Goal: Information Seeking & Learning: Learn about a topic

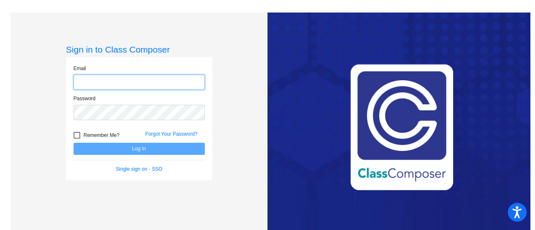
type input "[EMAIL_ADDRESS][PERSON_NAME][DOMAIN_NAME]"
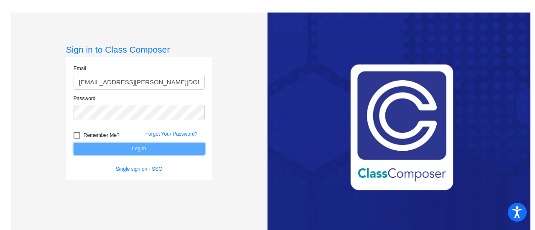
click at [148, 149] on button "Log In" at bounding box center [139, 149] width 131 height 12
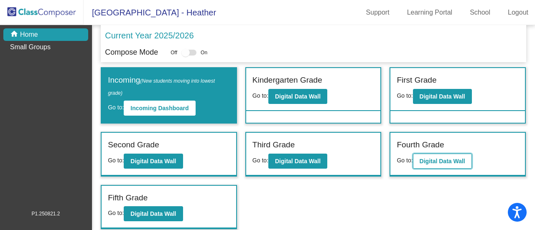
click at [445, 158] on b "Digital Data Wall" at bounding box center [443, 161] width 46 height 7
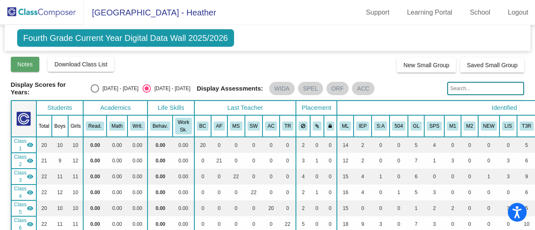
click at [30, 67] on button "Notes" at bounding box center [25, 64] width 29 height 15
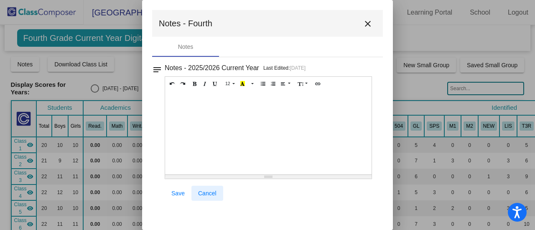
click at [210, 191] on span "Cancel" at bounding box center [207, 193] width 18 height 7
click at [210, 195] on span "Cancel" at bounding box center [207, 193] width 18 height 7
click at [368, 25] on mat-icon "close" at bounding box center [368, 24] width 10 height 10
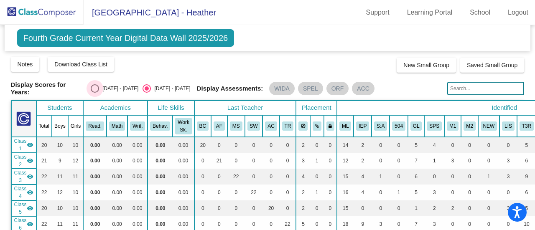
click at [99, 87] on div "Select an option" at bounding box center [95, 88] width 8 height 8
click at [95, 93] on input "[DATE] - [DATE]" at bounding box center [94, 93] width 0 height 0
radio input "true"
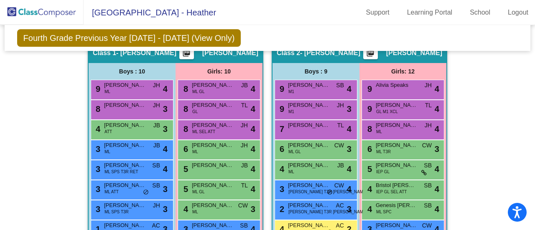
scroll to position [267, 0]
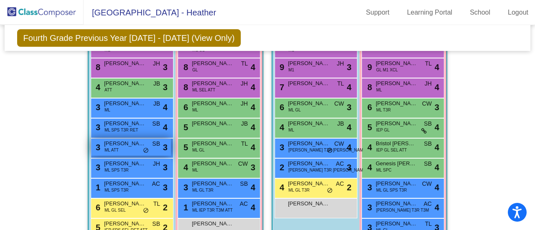
click at [134, 144] on span "[PERSON_NAME]" at bounding box center [125, 144] width 42 height 8
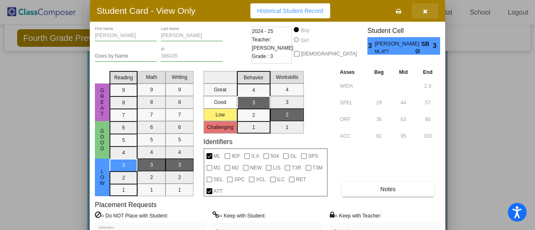
click at [425, 13] on icon "button" at bounding box center [425, 11] width 5 height 6
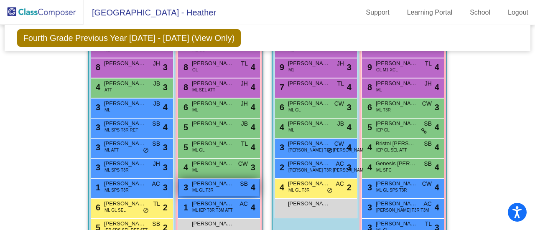
click at [230, 186] on div "3 [PERSON_NAME] [PERSON_NAME] GL T3R SB lock do_not_disturb_alt 4" at bounding box center [219, 187] width 80 height 17
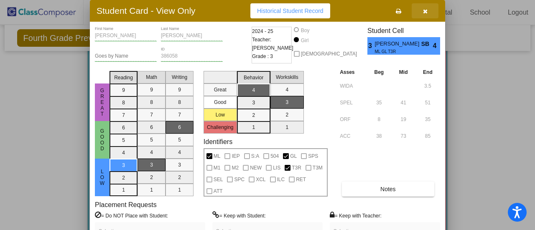
click at [428, 13] on button "button" at bounding box center [425, 10] width 27 height 15
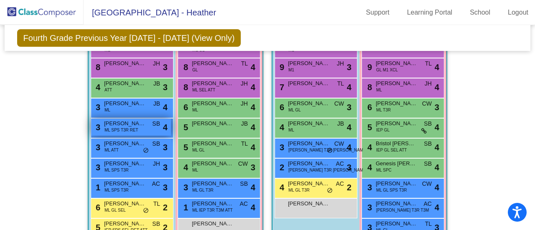
click at [131, 123] on span "[PERSON_NAME]" at bounding box center [125, 124] width 42 height 8
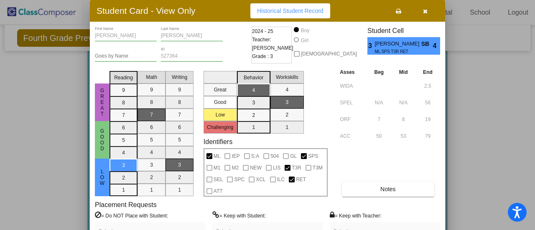
click at [424, 12] on icon "button" at bounding box center [425, 11] width 5 height 6
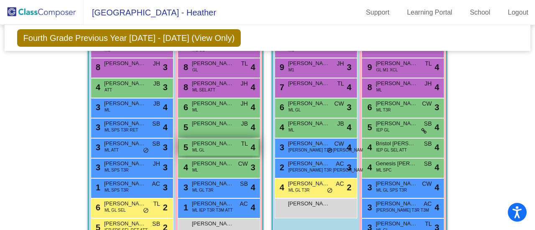
scroll to position [308, 0]
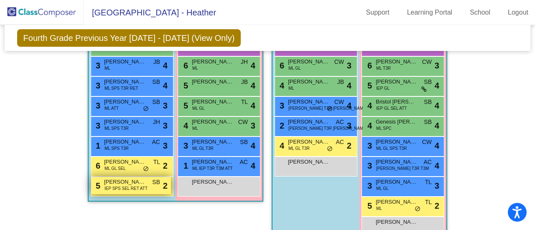
click at [122, 187] on span "IEP SPS SEL RET ATT" at bounding box center [125, 189] width 43 height 6
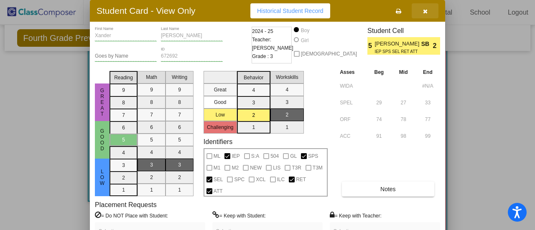
click at [426, 11] on icon "button" at bounding box center [425, 11] width 5 height 6
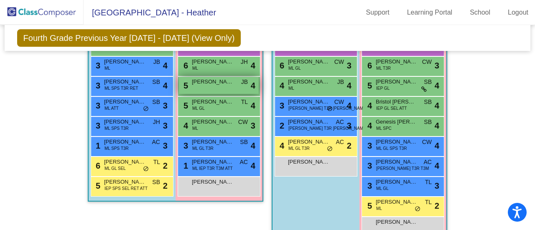
scroll to position [267, 0]
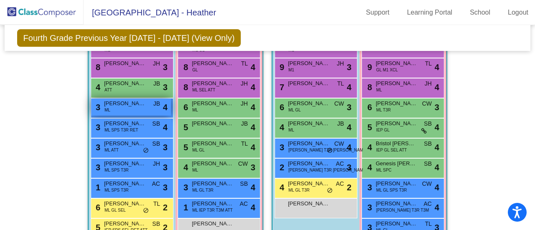
click at [125, 107] on div "3 [PERSON_NAME] [PERSON_NAME] ML JB lock do_not_disturb_alt 4" at bounding box center [131, 107] width 80 height 17
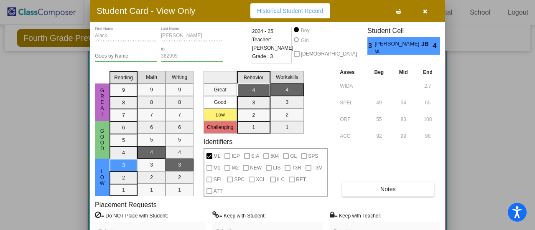
click at [424, 13] on icon "button" at bounding box center [425, 11] width 5 height 6
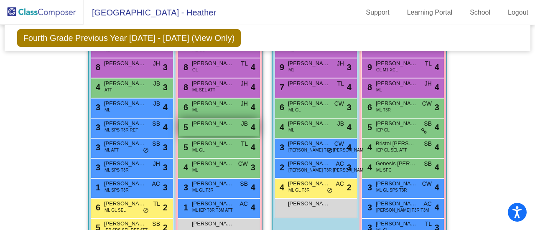
scroll to position [225, 0]
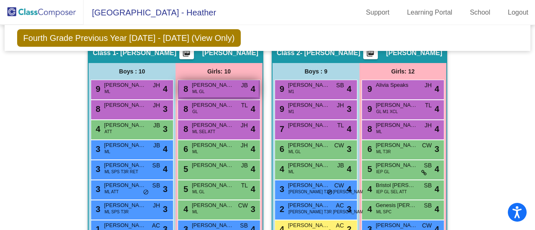
click at [221, 88] on div "8 [PERSON_NAME] GL JB lock do_not_disturb_alt 4" at bounding box center [219, 88] width 80 height 17
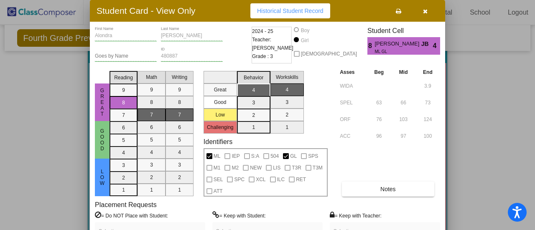
click at [426, 11] on icon "button" at bounding box center [425, 11] width 5 height 6
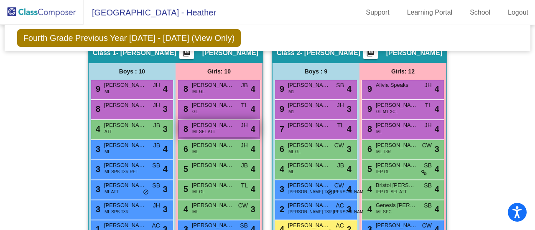
scroll to position [267, 0]
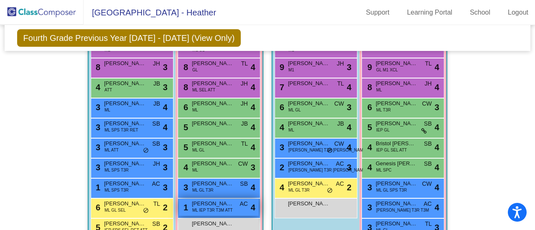
click at [219, 207] on span "ML IEP T3R T3M ATT" at bounding box center [212, 210] width 41 height 6
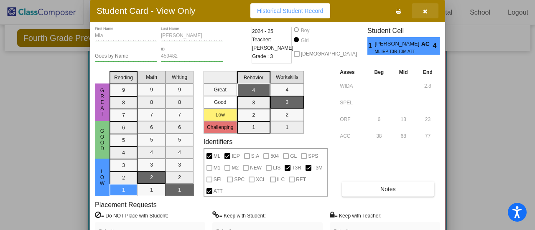
click at [428, 11] on button "button" at bounding box center [425, 10] width 27 height 15
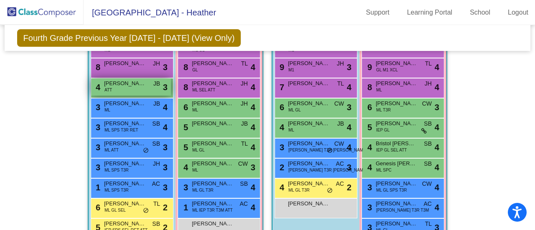
click at [121, 84] on span "[PERSON_NAME]" at bounding box center [125, 83] width 42 height 8
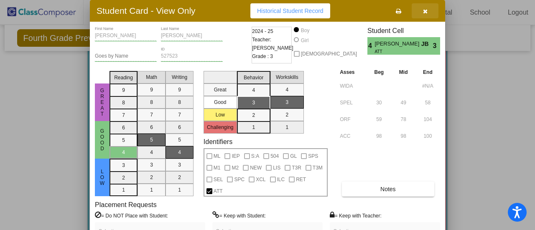
click at [426, 9] on icon "button" at bounding box center [425, 11] width 5 height 6
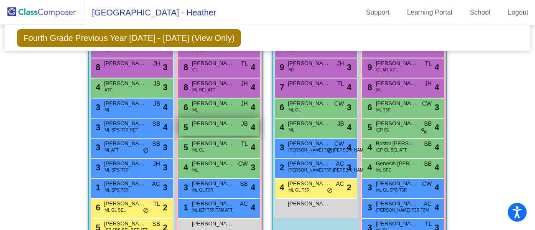
click at [225, 129] on div "5 [PERSON_NAME] [PERSON_NAME] lock do_not_disturb_alt 4" at bounding box center [219, 127] width 80 height 17
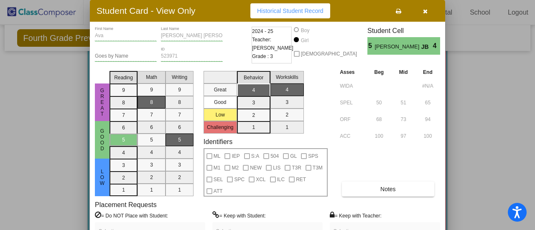
click at [429, 13] on button "button" at bounding box center [425, 10] width 27 height 15
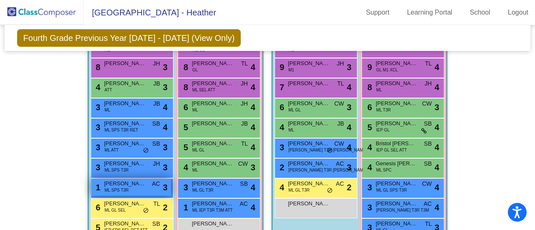
click at [135, 188] on div "1 [PERSON_NAME] ML SPS T3R AC lock do_not_disturb_alt 3" at bounding box center [131, 187] width 80 height 17
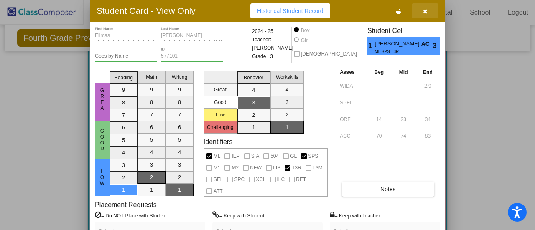
click at [425, 13] on icon "button" at bounding box center [425, 11] width 5 height 6
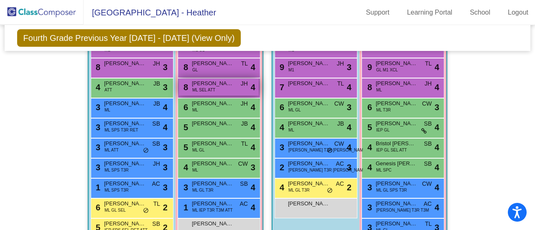
click at [216, 87] on div "8 [PERSON_NAME] ML SEL ATT JH lock do_not_disturb_alt 4" at bounding box center [219, 87] width 80 height 17
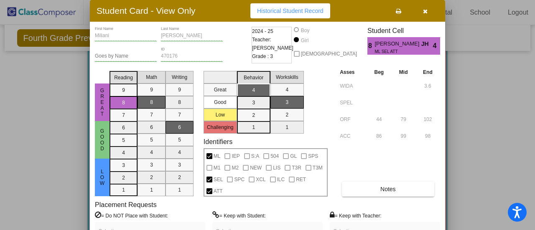
click at [426, 10] on icon "button" at bounding box center [425, 11] width 5 height 6
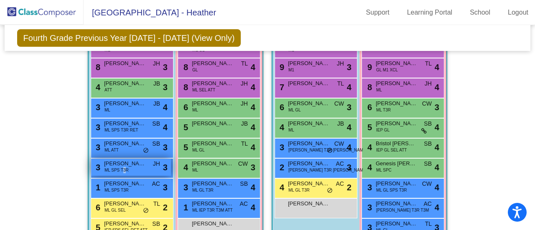
click at [123, 170] on span "ML SPS T3R" at bounding box center [116, 170] width 24 height 6
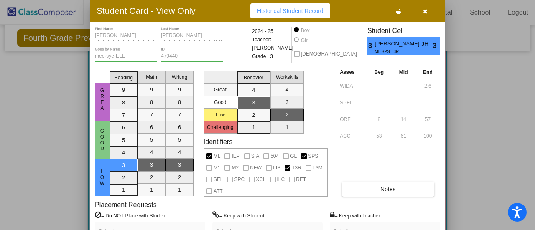
click at [425, 10] on icon "button" at bounding box center [425, 11] width 5 height 6
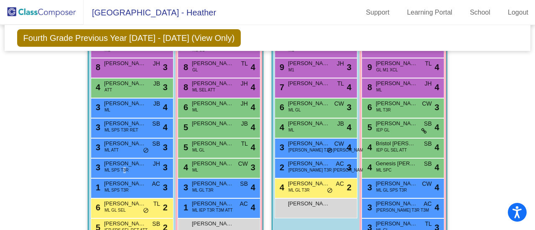
scroll to position [225, 0]
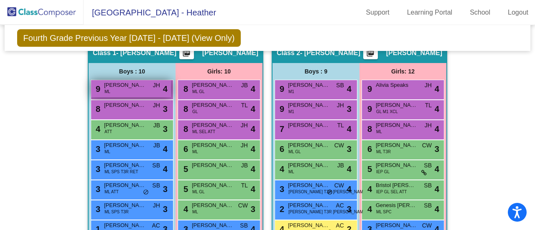
click at [134, 91] on div "9 [PERSON_NAME] [PERSON_NAME] JH lock do_not_disturb_alt 4" at bounding box center [131, 88] width 80 height 17
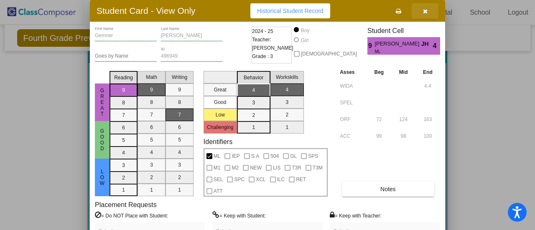
click at [423, 12] on icon "button" at bounding box center [425, 11] width 5 height 6
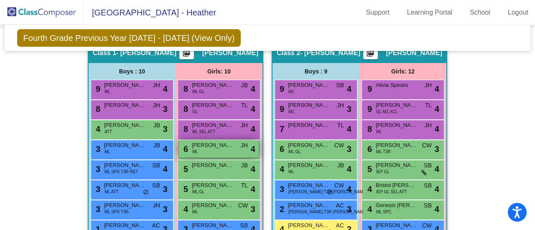
click at [219, 148] on div "6 [PERSON_NAME] [PERSON_NAME] JH lock do_not_disturb_alt 4" at bounding box center [219, 148] width 80 height 17
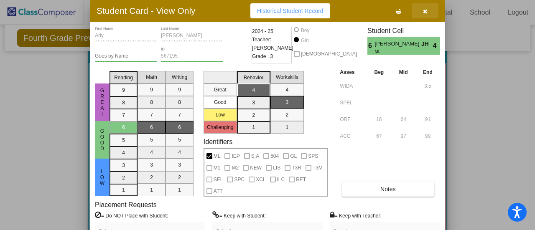
click at [428, 15] on button "button" at bounding box center [425, 10] width 27 height 15
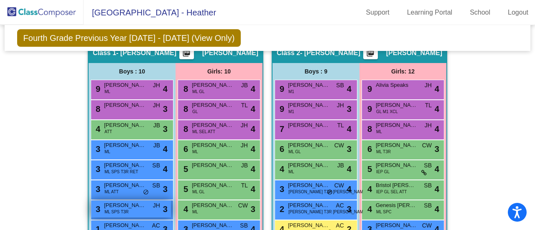
scroll to position [267, 0]
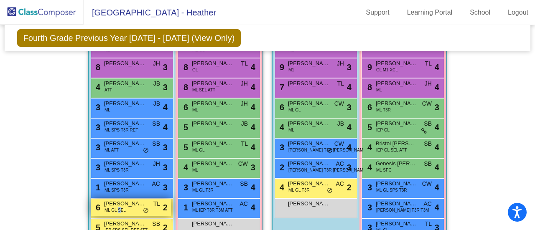
click at [120, 207] on span "ML GL SEL" at bounding box center [114, 210] width 21 height 6
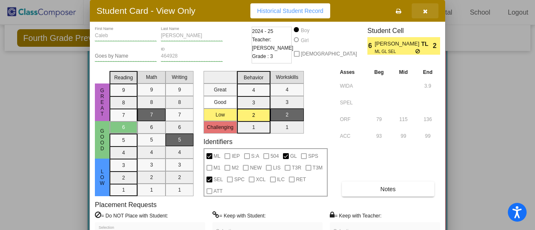
click at [423, 15] on button "button" at bounding box center [425, 10] width 27 height 15
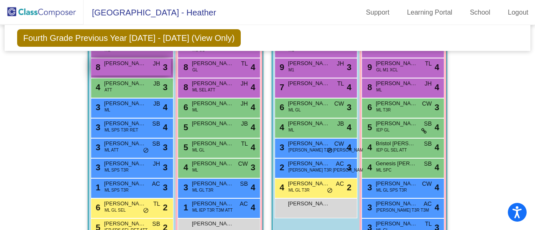
click at [133, 70] on div "8 [PERSON_NAME] JH lock do_not_disturb_alt 3" at bounding box center [131, 67] width 80 height 17
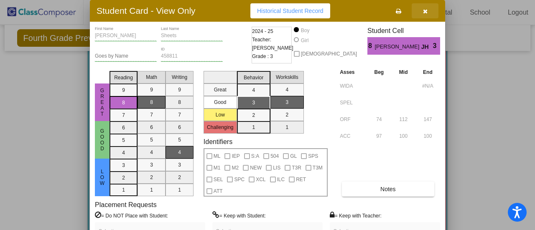
click at [425, 11] on icon "button" at bounding box center [425, 11] width 5 height 6
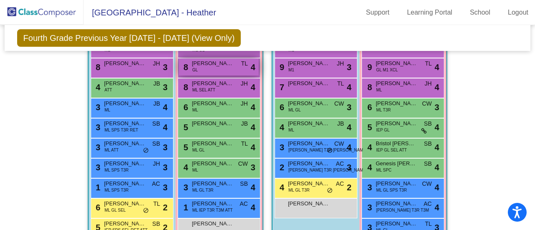
click at [229, 66] on div "8 [PERSON_NAME] TL lock do_not_disturb_alt 4" at bounding box center [219, 67] width 80 height 17
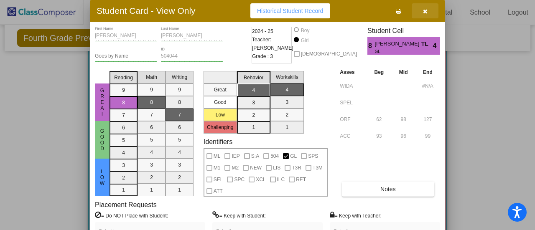
click at [425, 12] on icon "button" at bounding box center [425, 11] width 5 height 6
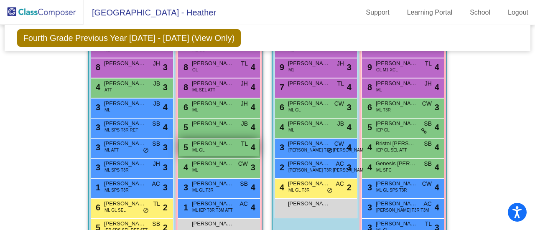
click at [212, 140] on span "[PERSON_NAME]" at bounding box center [213, 144] width 42 height 8
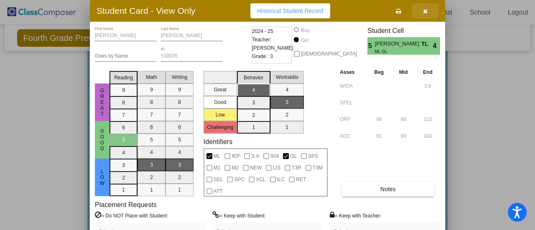
click at [424, 14] on icon "button" at bounding box center [425, 11] width 5 height 6
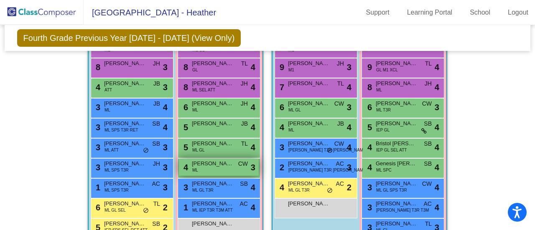
click at [215, 164] on span "[PERSON_NAME]" at bounding box center [213, 164] width 42 height 8
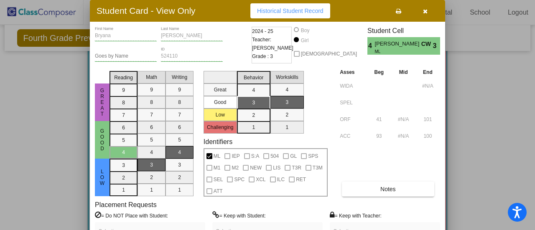
click at [427, 11] on icon "button" at bounding box center [425, 11] width 5 height 6
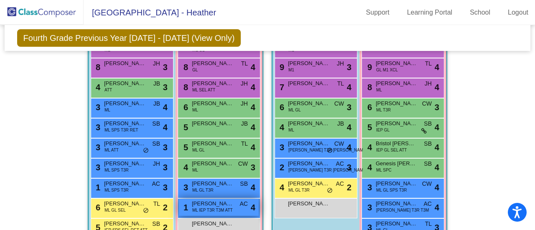
scroll to position [308, 0]
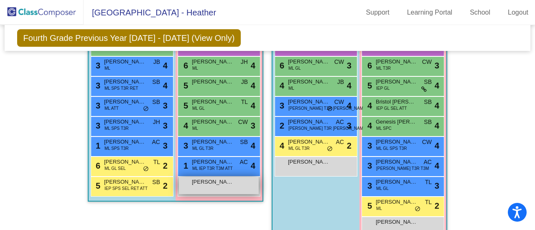
click at [216, 187] on div "[PERSON_NAME] lock do_not_disturb_alt" at bounding box center [219, 185] width 80 height 17
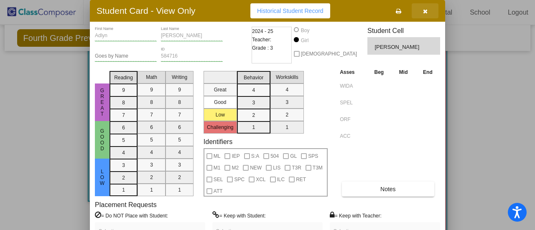
click at [426, 12] on icon "button" at bounding box center [425, 11] width 5 height 6
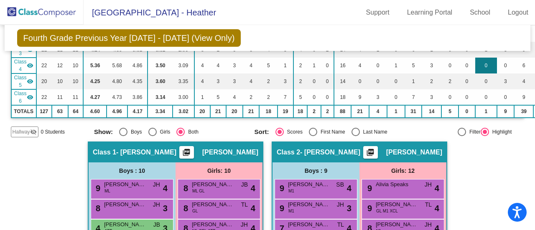
scroll to position [167, 0]
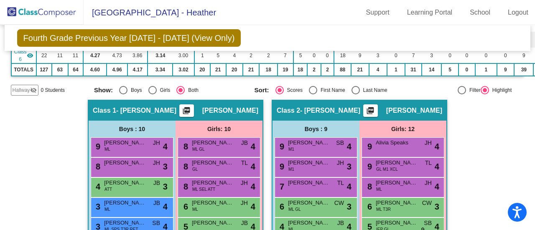
click at [458, 87] on div at bounding box center [462, 90] width 8 height 8
click at [461, 94] on input "Filter" at bounding box center [461, 94] width 0 height 0
radio input "true"
click at [483, 90] on div at bounding box center [485, 90] width 8 height 8
click at [484, 94] on input "Highlight" at bounding box center [484, 94] width 0 height 0
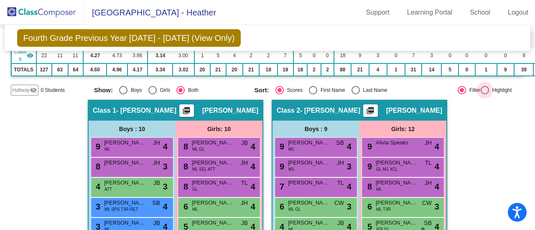
radio input "true"
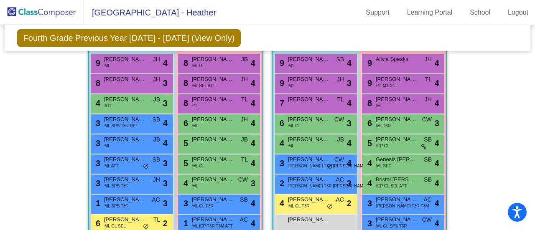
scroll to position [293, 0]
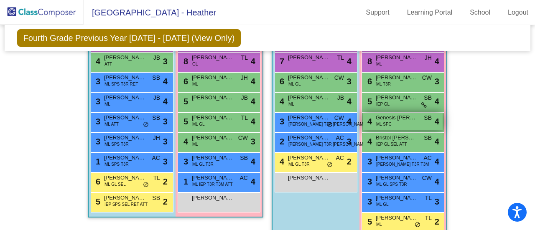
click at [400, 120] on div "4 Genesis Madrid-[PERSON_NAME] SPC SB lock do_not_disturb_alt 4" at bounding box center [403, 121] width 80 height 17
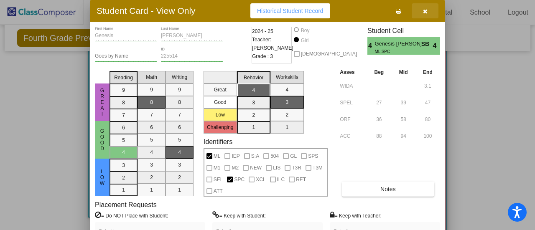
click at [425, 14] on button "button" at bounding box center [425, 10] width 27 height 15
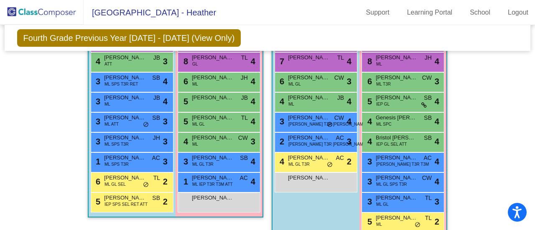
scroll to position [251, 0]
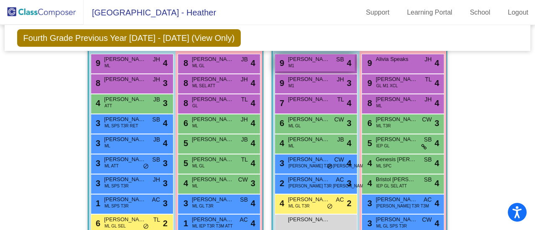
click at [315, 65] on div "9 [PERSON_NAME] M1 SB lock do_not_disturb_alt 4" at bounding box center [315, 62] width 80 height 17
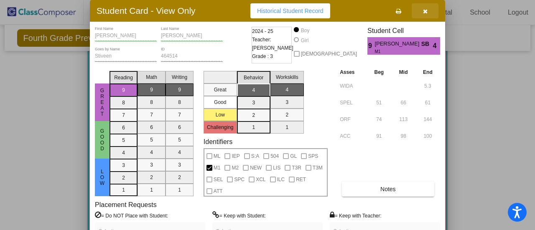
click at [427, 10] on icon "button" at bounding box center [425, 11] width 5 height 6
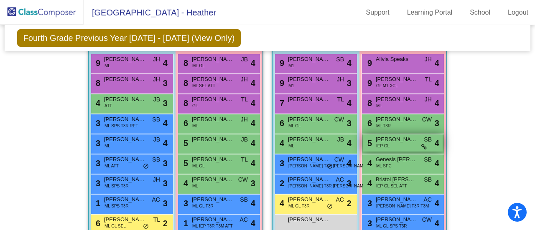
click at [393, 142] on div "5 [PERSON_NAME] IEP GL SB lock do_not_disturb_alt 4" at bounding box center [403, 143] width 80 height 17
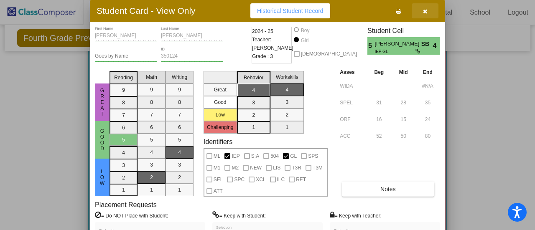
click at [425, 12] on icon "button" at bounding box center [425, 11] width 5 height 6
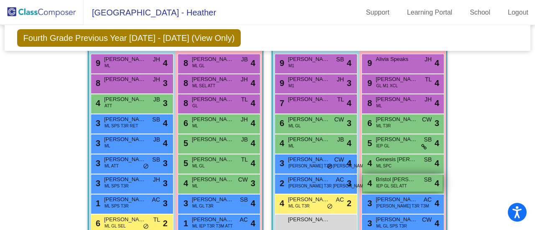
click at [397, 183] on span "IEP GL SEL ATT" at bounding box center [391, 186] width 31 height 6
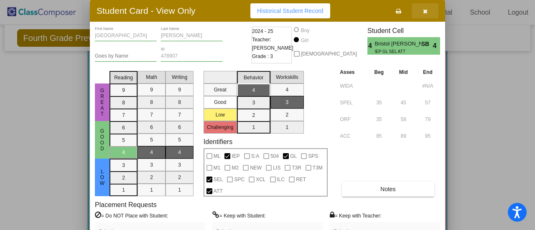
click at [426, 12] on icon "button" at bounding box center [425, 11] width 5 height 6
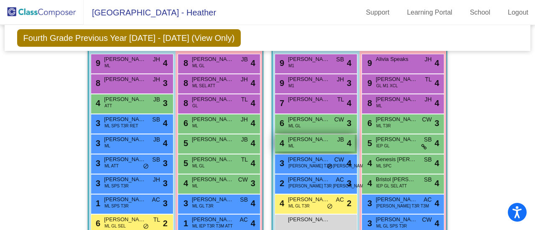
click at [312, 140] on div "4 [PERSON_NAME]-Cax ML JB lock do_not_disturb_alt 4" at bounding box center [315, 143] width 80 height 17
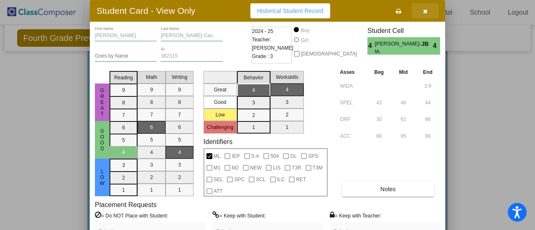
click at [427, 10] on icon "button" at bounding box center [425, 11] width 5 height 6
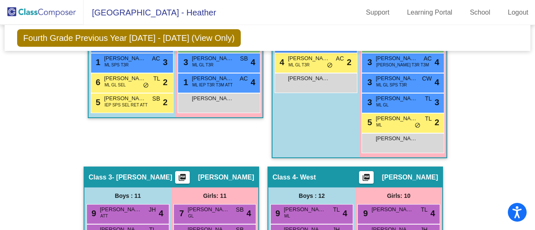
scroll to position [267, 0]
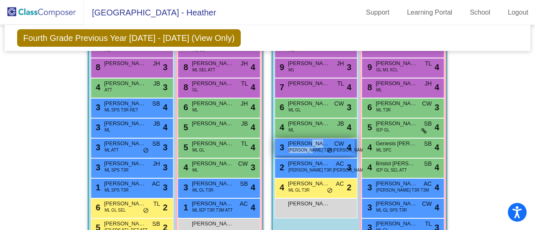
click at [304, 144] on div "3 [PERSON_NAME] [PERSON_NAME] LIS T3R RET CW lock do_not_disturb_alt 4" at bounding box center [315, 147] width 80 height 17
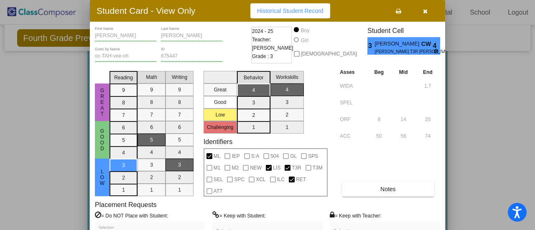
click at [425, 11] on icon "button" at bounding box center [425, 11] width 5 height 6
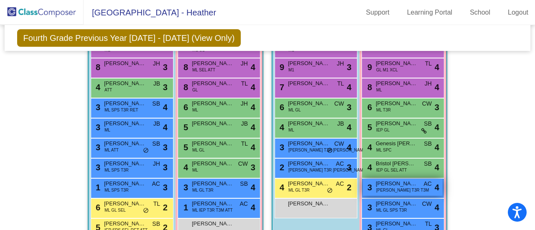
click at [390, 184] on span "[PERSON_NAME] [PERSON_NAME]" at bounding box center [397, 184] width 42 height 8
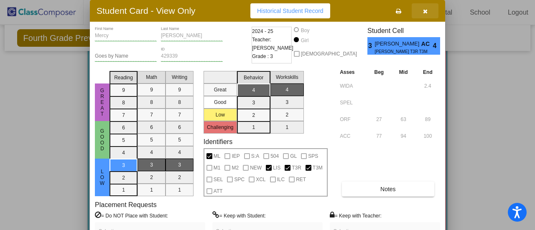
click at [427, 10] on icon "button" at bounding box center [425, 11] width 5 height 6
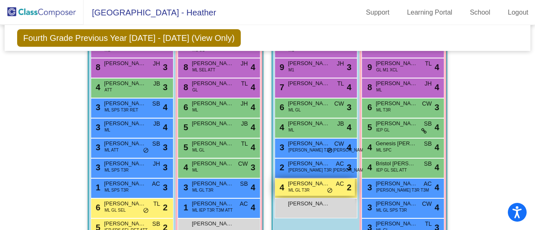
click at [297, 184] on span "[PERSON_NAME]" at bounding box center [309, 184] width 42 height 8
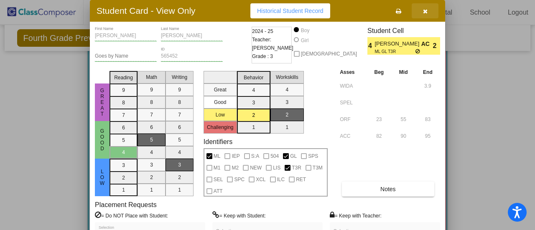
click at [425, 10] on icon "button" at bounding box center [425, 11] width 5 height 6
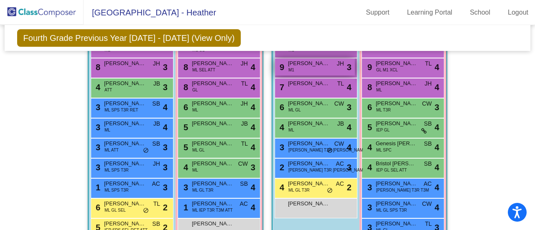
scroll to position [225, 0]
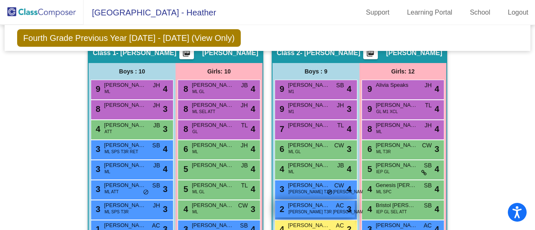
click at [295, 209] on span "[PERSON_NAME] T3R [PERSON_NAME]" at bounding box center [327, 212] width 79 height 6
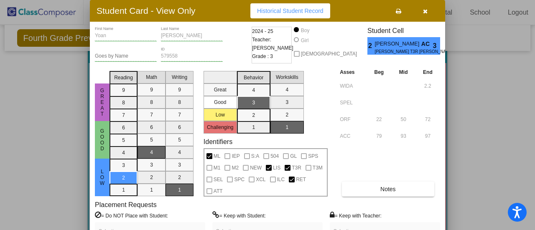
click at [425, 12] on icon "button" at bounding box center [425, 11] width 5 height 6
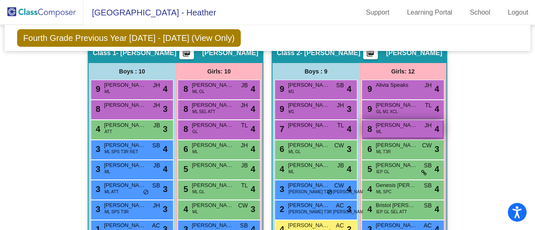
click at [393, 126] on span "[PERSON_NAME]" at bounding box center [397, 125] width 42 height 8
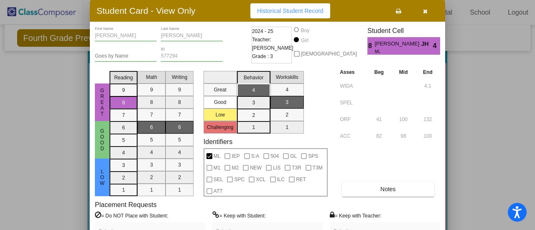
click at [427, 9] on icon "button" at bounding box center [425, 11] width 5 height 6
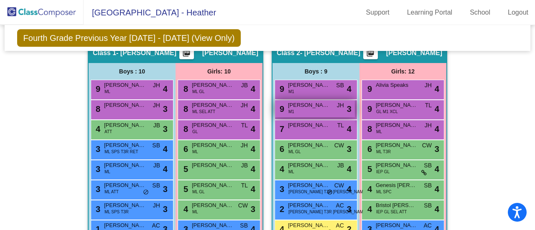
click at [311, 110] on div "9 [PERSON_NAME] M1 JH lock do_not_disturb_alt 3" at bounding box center [315, 108] width 80 height 17
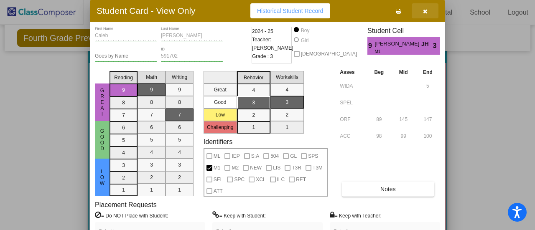
click at [425, 10] on icon "button" at bounding box center [425, 11] width 5 height 6
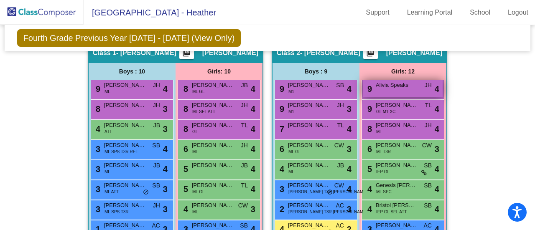
click at [405, 87] on div "9 Alivia Speaks JH lock do_not_disturb_alt 4" at bounding box center [403, 88] width 80 height 17
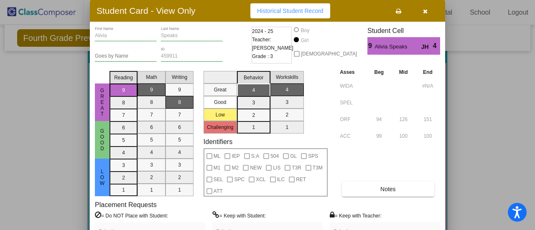
click at [429, 10] on button "button" at bounding box center [425, 10] width 27 height 15
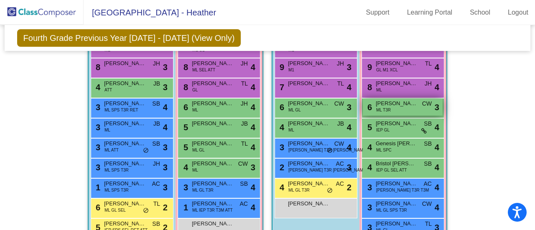
scroll to position [308, 0]
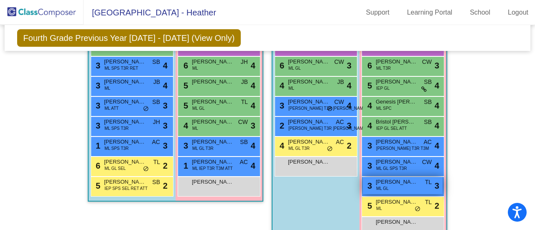
click at [399, 182] on span "[PERSON_NAME]" at bounding box center [397, 182] width 42 height 8
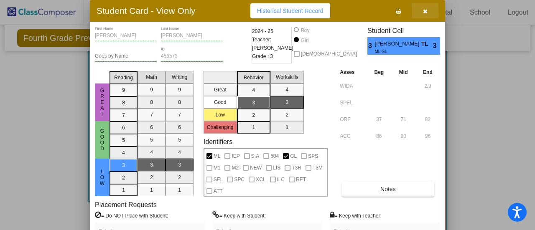
click at [425, 12] on icon "button" at bounding box center [425, 11] width 5 height 6
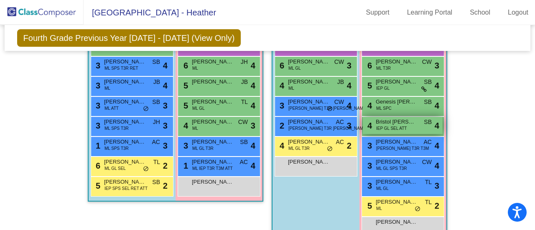
scroll to position [267, 0]
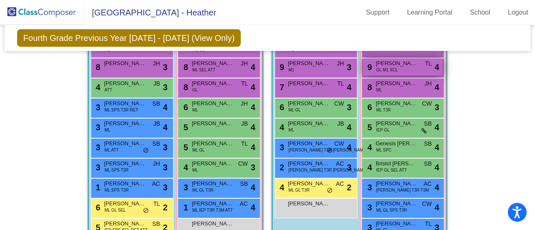
click at [409, 66] on div "9 [PERSON_NAME] M1 XCL TL lock do_not_disturb_alt 4" at bounding box center [403, 67] width 80 height 17
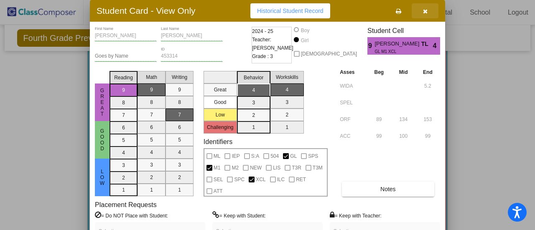
click at [425, 12] on icon "button" at bounding box center [425, 11] width 5 height 6
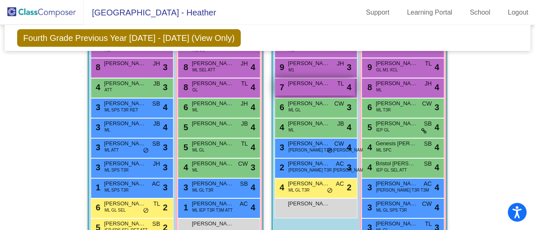
click at [317, 87] on div "7 [PERSON_NAME] TL lock do_not_disturb_alt 4" at bounding box center [315, 87] width 80 height 17
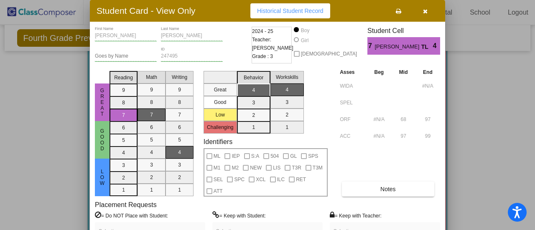
click at [428, 13] on button "button" at bounding box center [425, 10] width 27 height 15
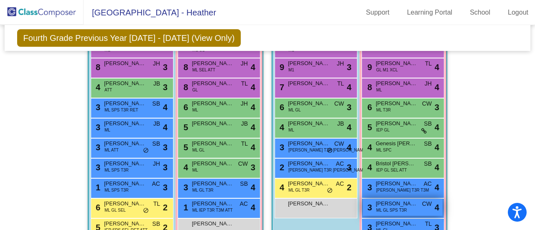
scroll to position [308, 0]
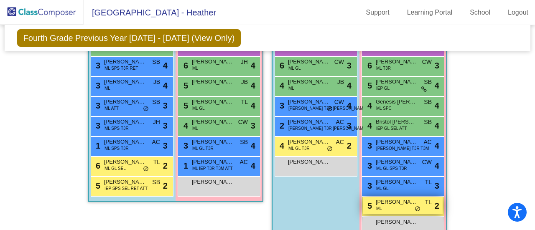
click at [386, 206] on div "5 [PERSON_NAME] [PERSON_NAME] TL lock do_not_disturb_alt 2" at bounding box center [403, 205] width 80 height 17
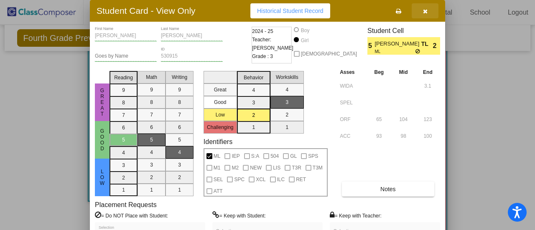
click at [426, 12] on icon "button" at bounding box center [425, 11] width 5 height 6
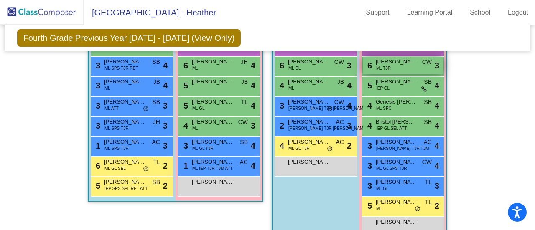
click at [398, 67] on div "6 [PERSON_NAME] [PERSON_NAME] T3R CW lock do_not_disturb_alt 3" at bounding box center [403, 65] width 80 height 17
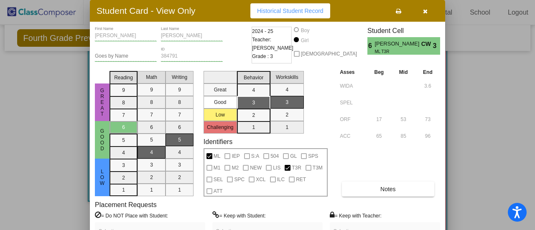
click at [425, 12] on icon "button" at bounding box center [425, 11] width 5 height 6
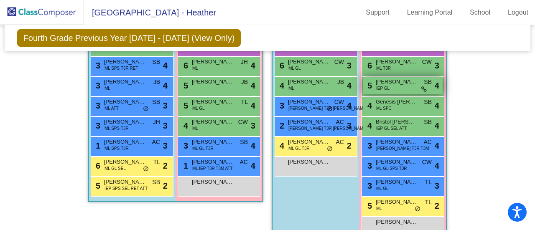
click at [421, 86] on span at bounding box center [423, 89] width 5 height 7
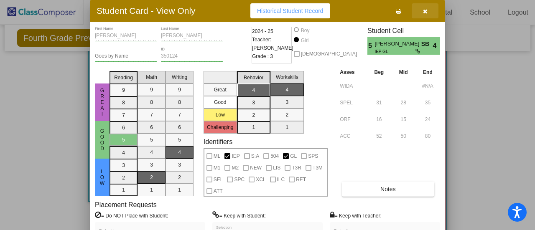
click at [422, 16] on button "button" at bounding box center [425, 10] width 27 height 15
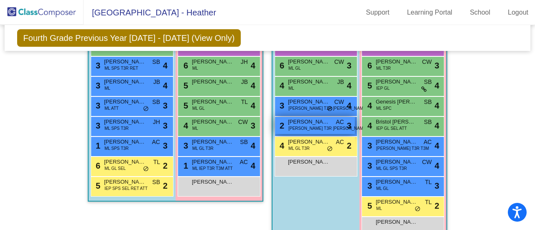
scroll to position [267, 0]
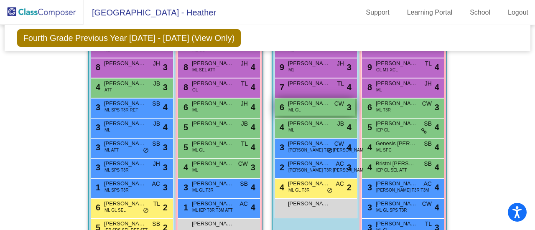
click at [303, 104] on span "[PERSON_NAME]" at bounding box center [309, 103] width 42 height 8
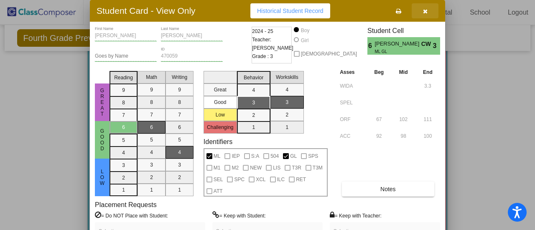
click at [424, 12] on icon "button" at bounding box center [425, 11] width 5 height 6
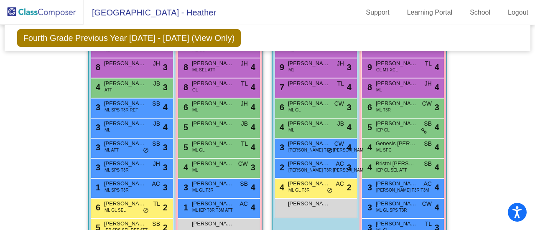
scroll to position [308, 0]
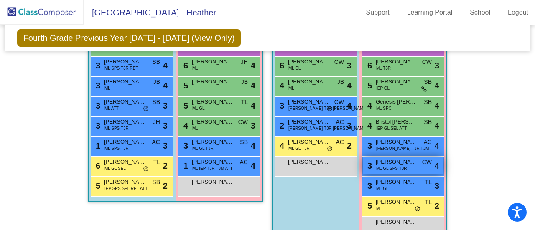
click at [405, 165] on div "3 [PERSON_NAME] GL SPS T3R CW lock do_not_disturb_alt 4" at bounding box center [403, 165] width 80 height 17
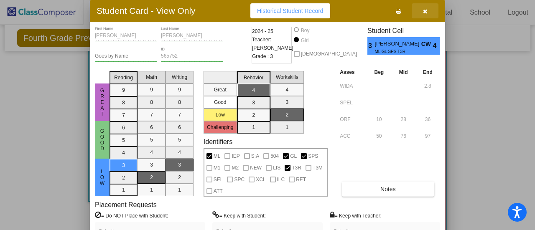
click at [426, 12] on icon "button" at bounding box center [425, 11] width 5 height 6
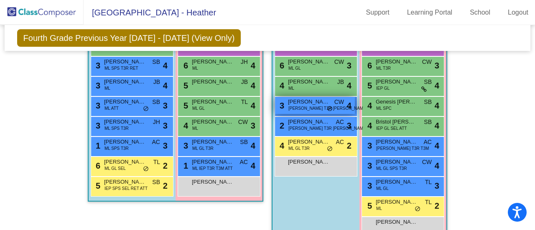
click at [306, 103] on div "3 [PERSON_NAME] [PERSON_NAME] LIS T3R RET CW lock do_not_disturb_alt 4" at bounding box center [315, 105] width 80 height 17
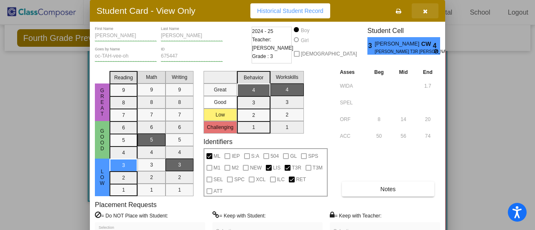
click at [426, 12] on icon "button" at bounding box center [425, 11] width 5 height 6
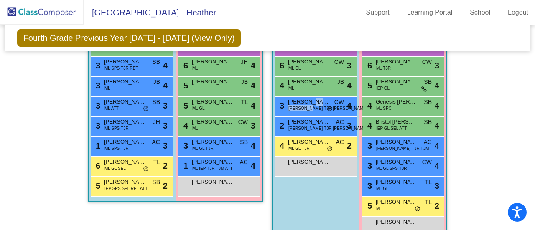
scroll to position [392, 0]
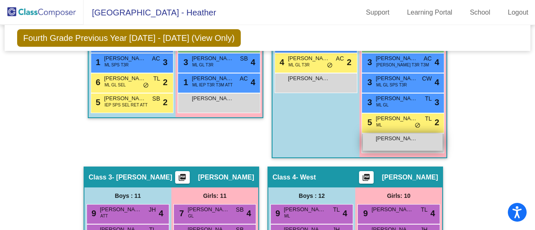
click at [410, 147] on div "[PERSON_NAME] lock do_not_disturb_alt" at bounding box center [403, 142] width 80 height 17
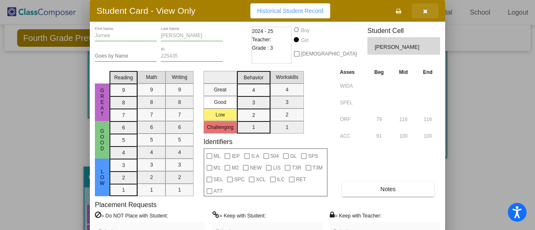
click at [425, 13] on icon "button" at bounding box center [425, 11] width 5 height 6
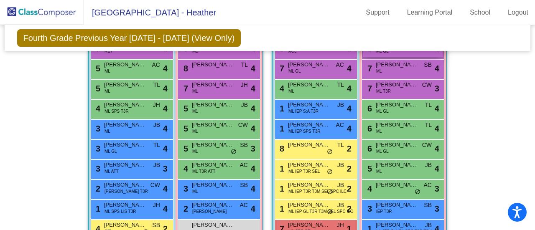
scroll to position [848, 0]
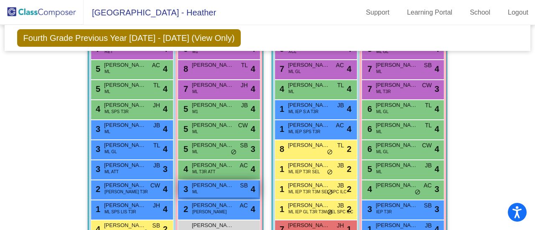
click at [202, 189] on div "3 [PERSON_NAME] [PERSON_NAME] SB lock do_not_disturb_alt 4" at bounding box center [219, 189] width 80 height 17
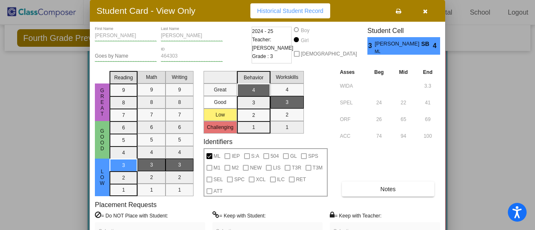
click at [425, 15] on button "button" at bounding box center [425, 10] width 27 height 15
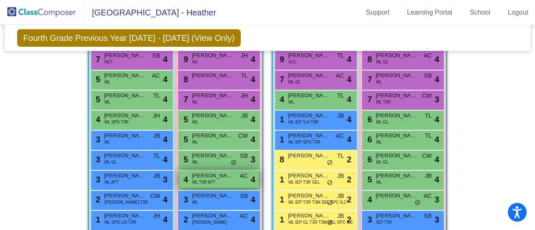
scroll to position [894, 0]
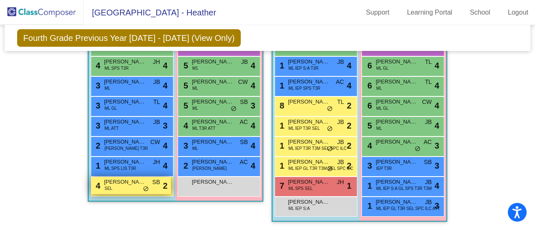
click at [124, 183] on div "4 [PERSON_NAME] SEL SB lock do_not_disturb_alt 2" at bounding box center [131, 185] width 80 height 17
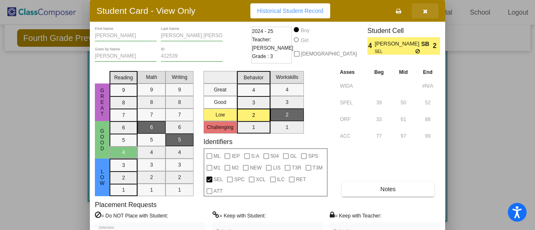
click at [427, 10] on icon "button" at bounding box center [425, 11] width 5 height 6
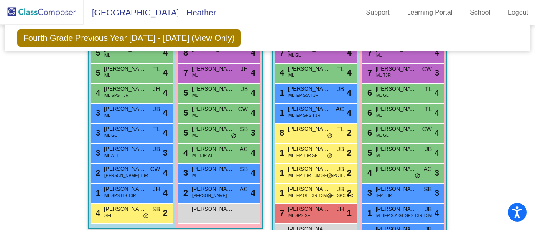
scroll to position [858, 0]
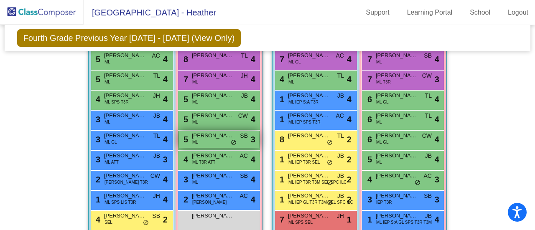
click at [212, 136] on span "[PERSON_NAME]" at bounding box center [213, 136] width 42 height 8
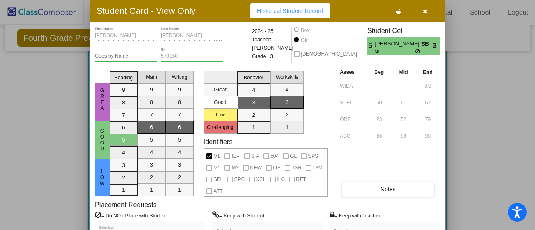
click at [423, 14] on button "button" at bounding box center [425, 10] width 27 height 15
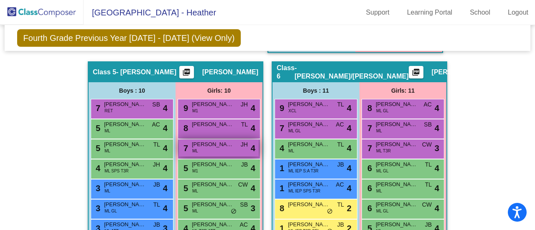
scroll to position [789, 0]
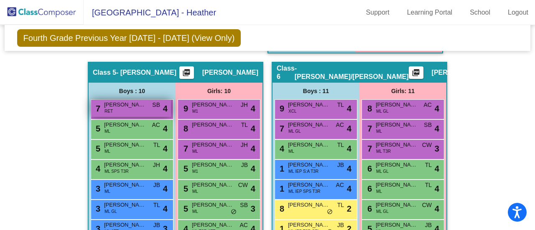
click at [128, 108] on div "7 [PERSON_NAME] [PERSON_NAME] SB lock do_not_disturb_alt 4" at bounding box center [131, 108] width 80 height 17
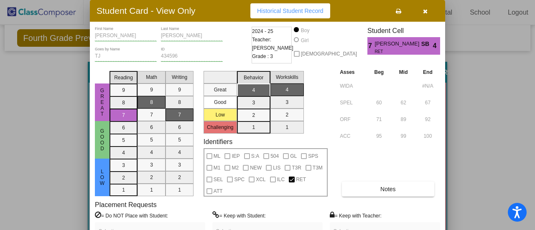
click at [426, 12] on icon "button" at bounding box center [425, 11] width 5 height 6
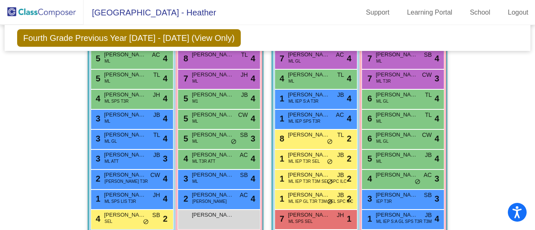
scroll to position [876, 0]
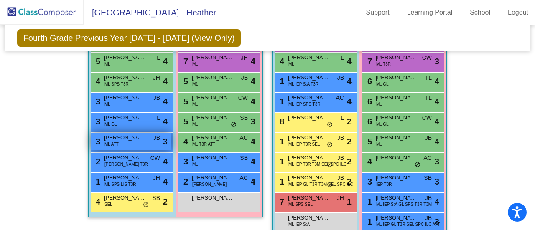
click at [119, 134] on span "[PERSON_NAME]" at bounding box center [125, 138] width 42 height 8
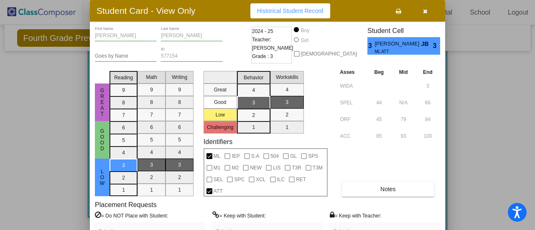
click at [427, 10] on icon "button" at bounding box center [425, 11] width 5 height 6
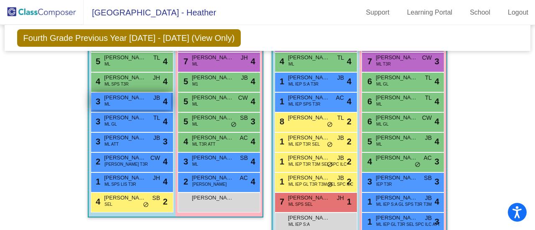
click at [120, 95] on span "[PERSON_NAME] [PERSON_NAME]" at bounding box center [125, 98] width 42 height 8
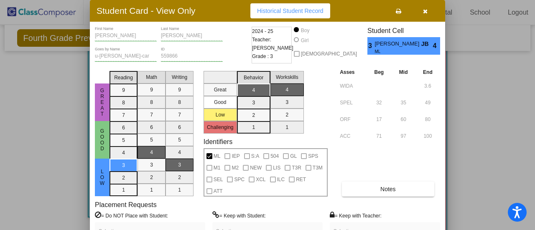
click at [425, 11] on icon "button" at bounding box center [425, 11] width 5 height 6
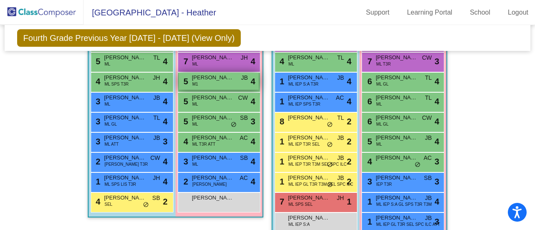
click at [210, 82] on div "5 [PERSON_NAME] M1 JB lock do_not_disturb_alt 4" at bounding box center [219, 81] width 80 height 17
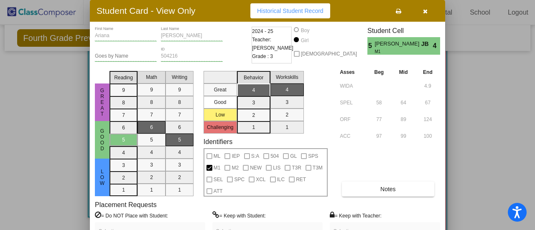
click at [422, 13] on button "button" at bounding box center [425, 10] width 27 height 15
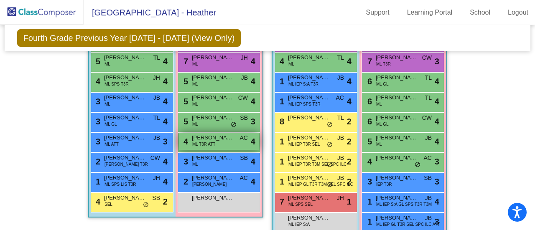
click at [212, 138] on span "[PERSON_NAME]" at bounding box center [213, 138] width 42 height 8
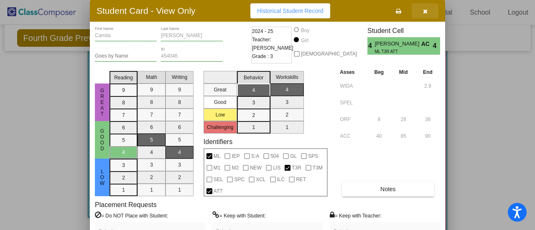
click at [425, 14] on button "button" at bounding box center [425, 10] width 27 height 15
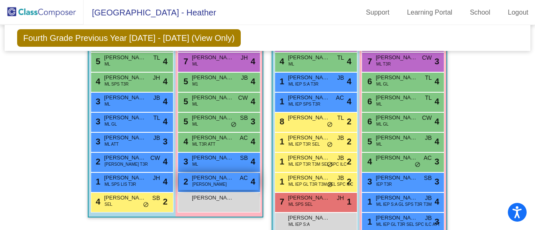
click at [209, 184] on div "2 Sulmy [PERSON_NAME] [PERSON_NAME] AC lock do_not_disturb_alt 4" at bounding box center [219, 181] width 80 height 17
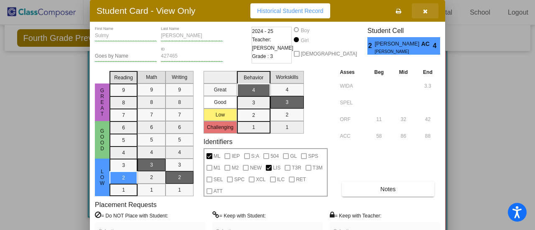
click at [423, 12] on icon "button" at bounding box center [425, 11] width 5 height 6
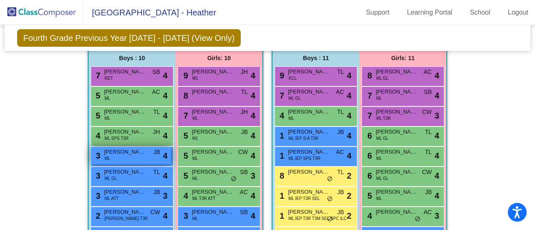
scroll to position [814, 0]
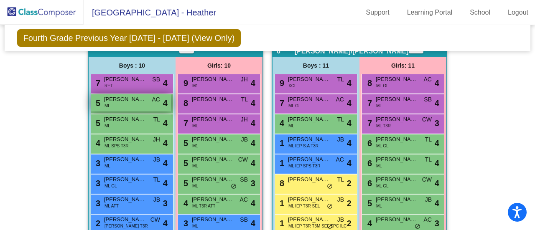
click at [135, 101] on div "5 [PERSON_NAME] [PERSON_NAME] ML AC lock do_not_disturb_alt 4" at bounding box center [131, 102] width 80 height 17
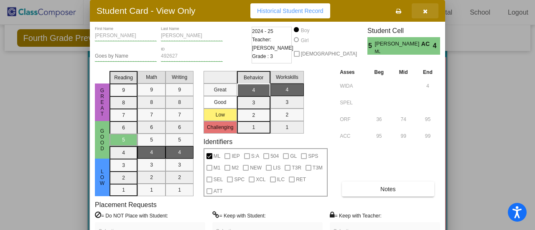
click at [422, 13] on button "button" at bounding box center [425, 10] width 27 height 15
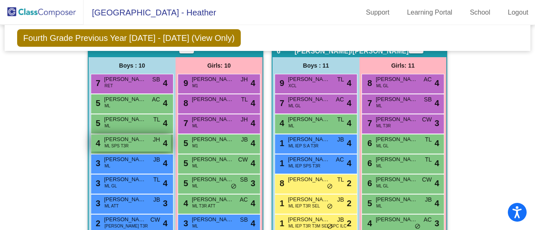
click at [132, 140] on span "[PERSON_NAME]" at bounding box center [125, 139] width 42 height 8
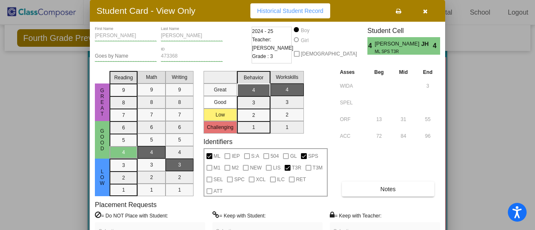
click at [425, 11] on icon "button" at bounding box center [425, 11] width 5 height 6
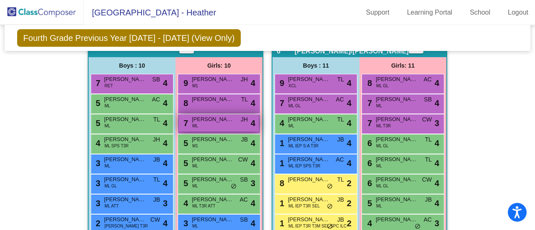
click at [211, 123] on div "7 [PERSON_NAME] [PERSON_NAME] JH lock do_not_disturb_alt 4" at bounding box center [219, 123] width 80 height 17
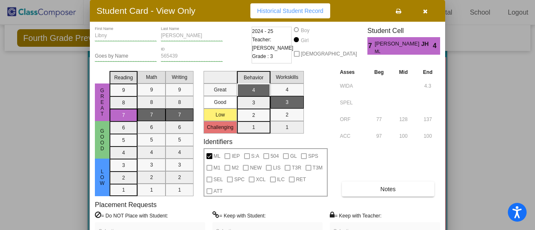
click at [428, 12] on button "button" at bounding box center [425, 10] width 27 height 15
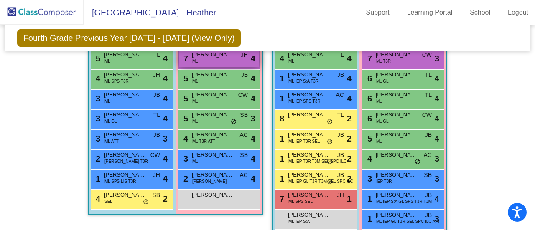
scroll to position [880, 0]
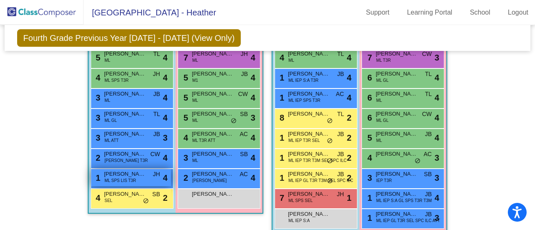
click at [131, 180] on span "ML SPS LIS T3R" at bounding box center [120, 181] width 32 height 6
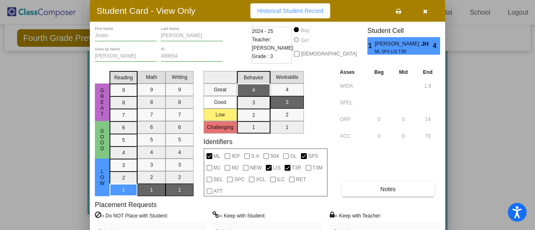
click at [424, 11] on icon "button" at bounding box center [425, 11] width 5 height 6
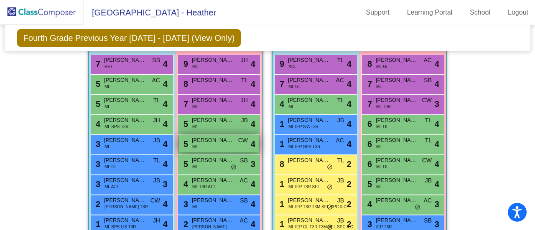
scroll to position [822, 0]
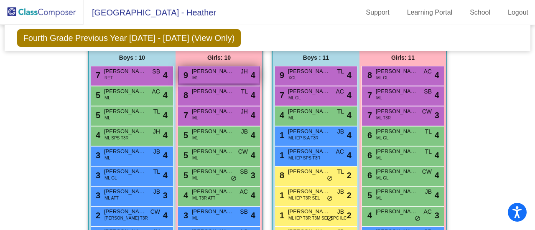
click at [229, 75] on div "9 [PERSON_NAME] M1 JH lock do_not_disturb_alt 4" at bounding box center [219, 74] width 80 height 17
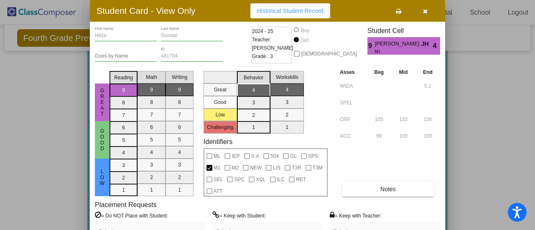
click at [427, 12] on icon "button" at bounding box center [425, 11] width 5 height 6
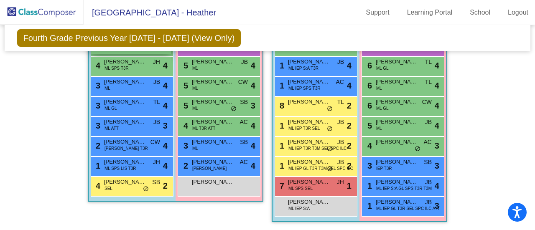
scroll to position [894, 0]
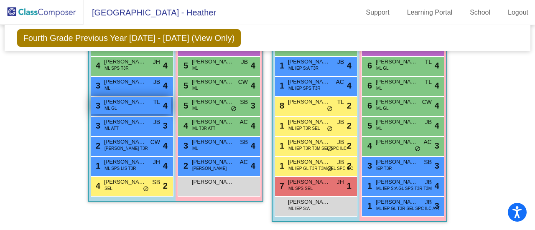
click at [117, 103] on div "3 [PERSON_NAME] [PERSON_NAME] GL TL lock do_not_disturb_alt 4" at bounding box center [131, 105] width 80 height 17
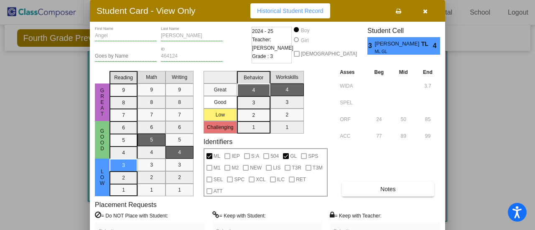
click at [426, 12] on icon "button" at bounding box center [425, 11] width 5 height 6
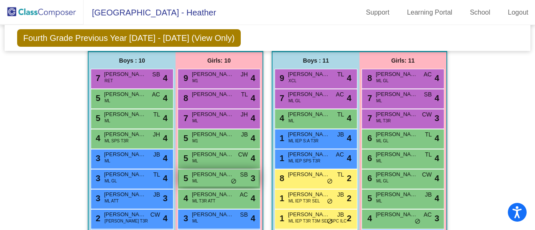
scroll to position [790, 0]
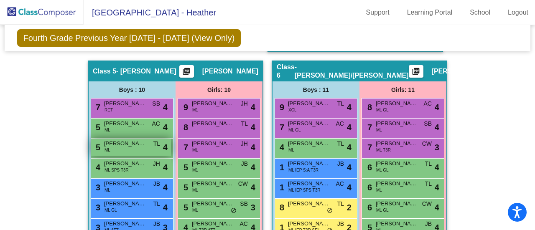
click at [133, 145] on span "[PERSON_NAME]" at bounding box center [125, 144] width 42 height 8
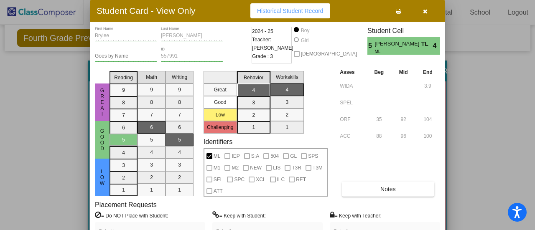
click at [424, 15] on button "button" at bounding box center [425, 10] width 27 height 15
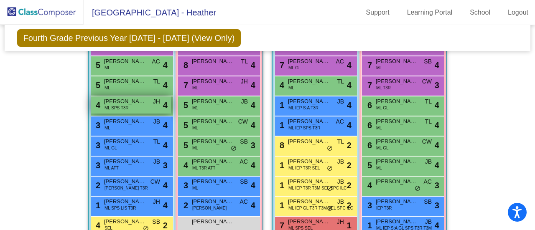
scroll to position [868, 0]
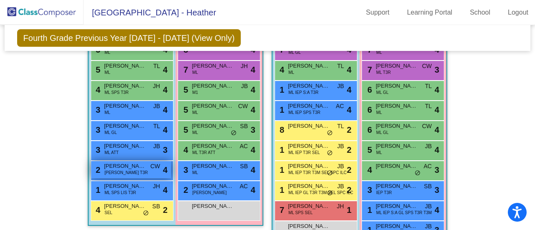
click at [138, 168] on span "[PERSON_NAME] [PERSON_NAME]" at bounding box center [125, 166] width 42 height 8
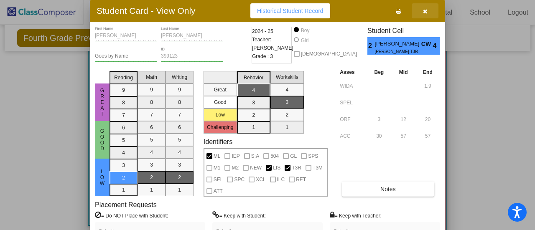
click at [423, 13] on icon "button" at bounding box center [425, 11] width 5 height 6
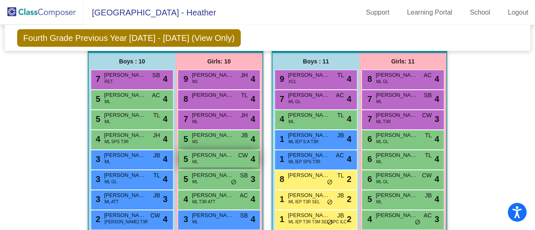
scroll to position [818, 0]
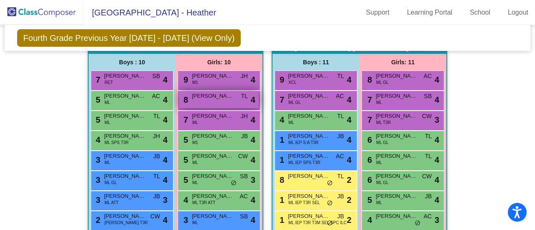
click at [220, 102] on div "8 [PERSON_NAME] TL lock do_not_disturb_alt 4" at bounding box center [219, 99] width 80 height 17
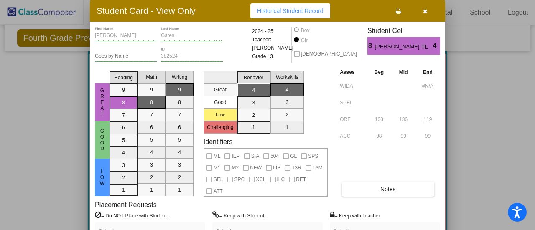
click at [425, 11] on icon "button" at bounding box center [425, 11] width 5 height 6
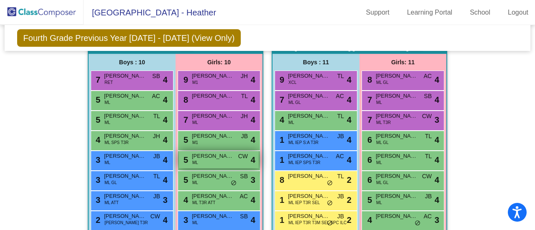
click at [216, 159] on div "5 [PERSON_NAME] CW lock do_not_disturb_alt 4" at bounding box center [219, 159] width 80 height 17
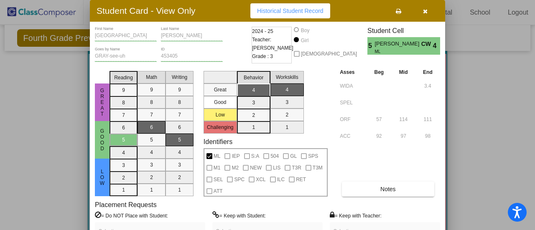
click at [425, 12] on icon "button" at bounding box center [425, 11] width 5 height 6
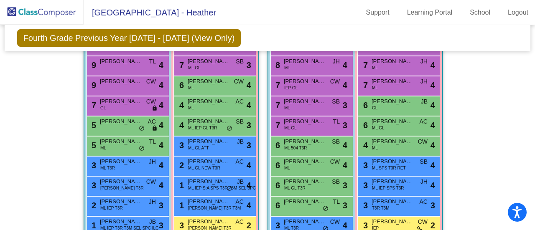
scroll to position [561, 0]
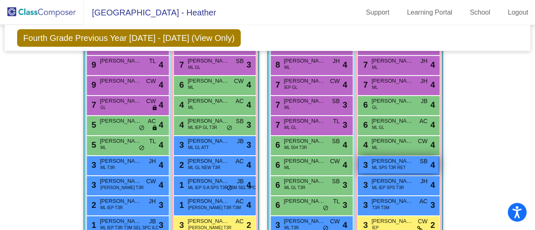
click at [390, 165] on span "ML SPS T3R RET" at bounding box center [389, 168] width 34 height 6
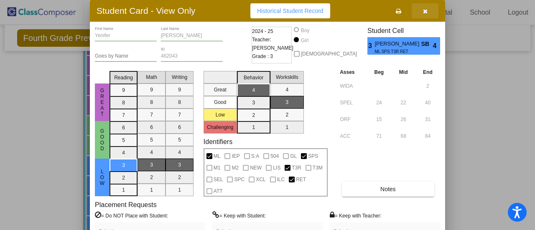
click at [425, 12] on icon "button" at bounding box center [425, 11] width 5 height 6
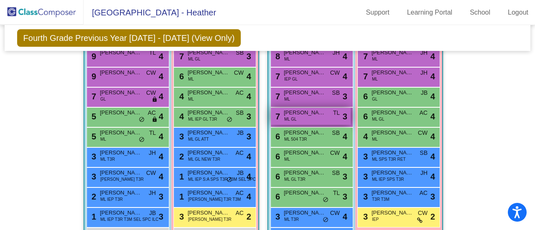
scroll to position [574, 0]
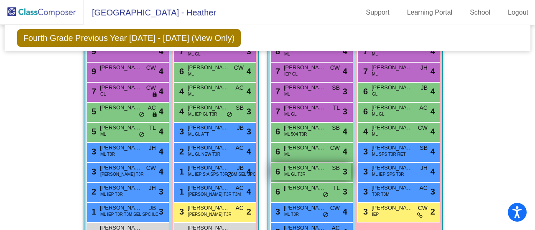
click at [311, 175] on div "6 [PERSON_NAME] GL T3R SB lock do_not_disturb_alt 3" at bounding box center [311, 171] width 80 height 17
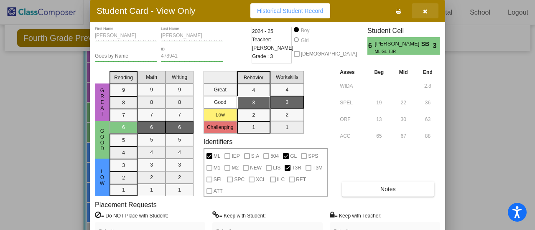
click at [425, 12] on icon "button" at bounding box center [425, 11] width 5 height 6
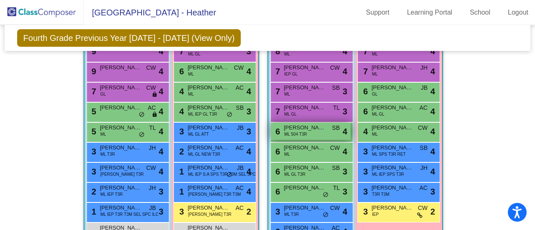
click at [305, 131] on div "6 [PERSON_NAME] 504 T3R SB lock do_not_disturb_alt 4" at bounding box center [311, 131] width 80 height 17
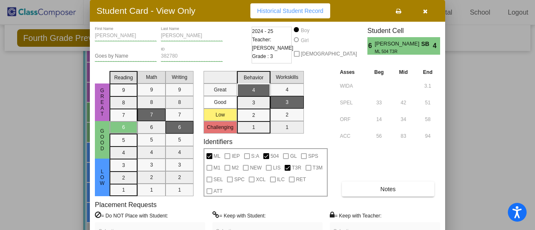
click at [420, 13] on button "button" at bounding box center [425, 10] width 27 height 15
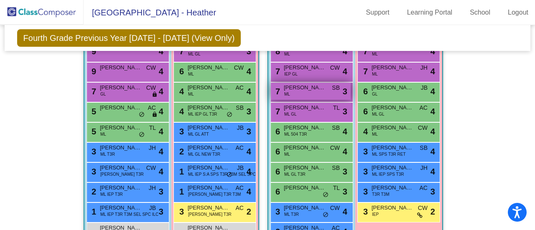
click at [311, 93] on div "7 [PERSON_NAME] SB lock do_not_disturb_alt 3" at bounding box center [311, 91] width 80 height 17
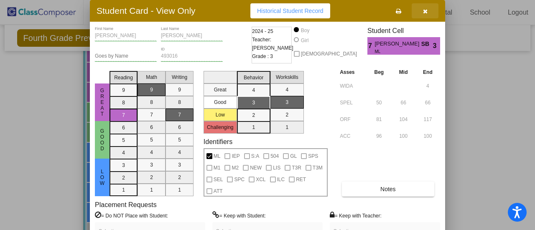
click at [424, 8] on icon "button" at bounding box center [425, 11] width 5 height 6
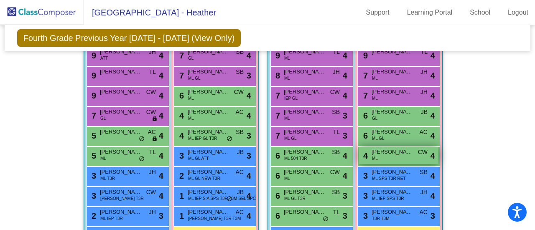
scroll to position [542, 0]
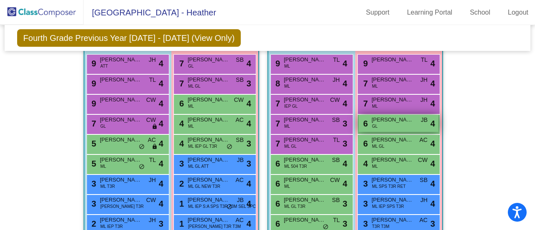
click at [400, 119] on span "[PERSON_NAME]" at bounding box center [393, 120] width 42 height 8
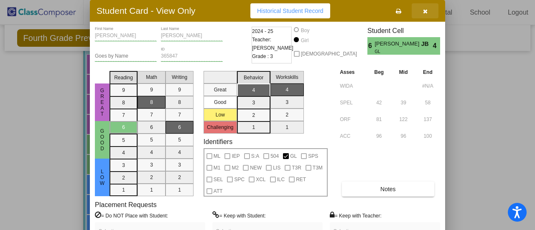
click at [428, 10] on button "button" at bounding box center [425, 10] width 27 height 15
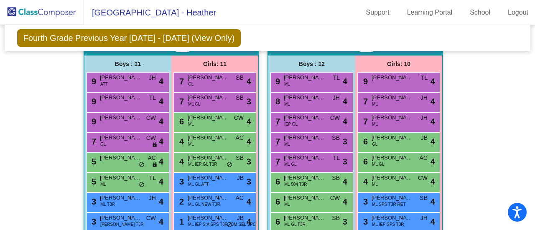
scroll to position [523, 0]
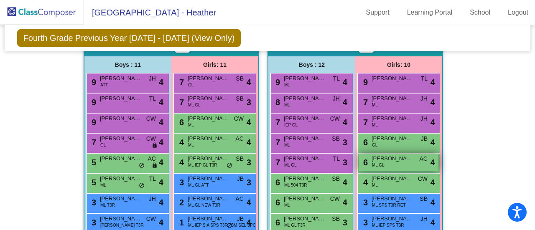
click at [396, 160] on span "[PERSON_NAME]" at bounding box center [393, 159] width 42 height 8
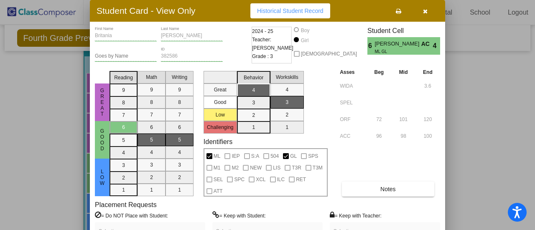
click at [422, 12] on button "button" at bounding box center [425, 10] width 27 height 15
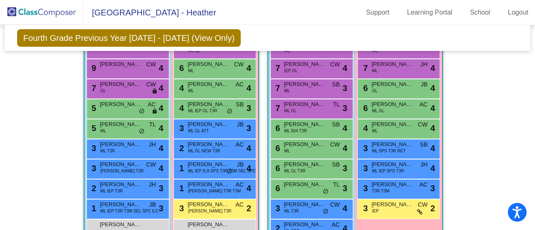
scroll to position [599, 0]
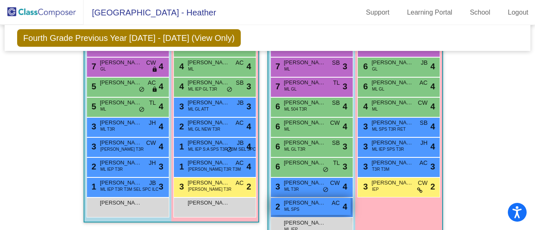
click at [301, 206] on div "2 [PERSON_NAME] [PERSON_NAME] SPS AC lock do_not_disturb_alt 4" at bounding box center [311, 206] width 80 height 17
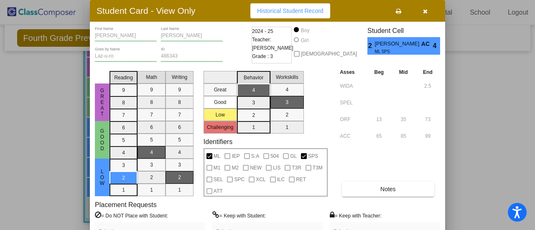
click at [424, 10] on icon "button" at bounding box center [425, 11] width 5 height 6
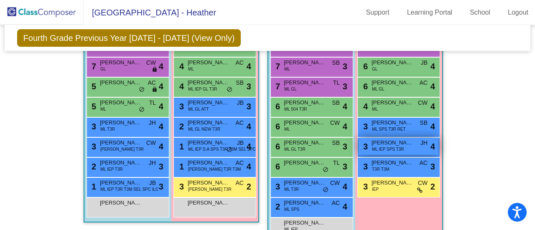
click at [393, 146] on span "ML IEP SPS T3R" at bounding box center [388, 149] width 32 height 6
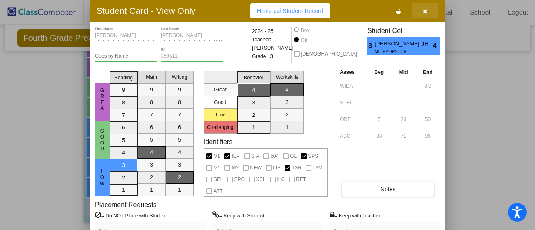
click at [423, 10] on icon "button" at bounding box center [425, 11] width 5 height 6
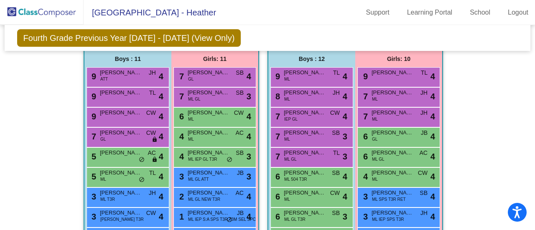
scroll to position [529, 0]
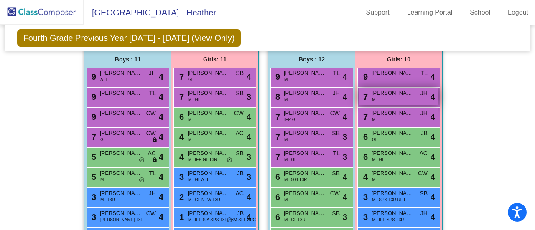
click at [394, 94] on span "[PERSON_NAME]" at bounding box center [393, 93] width 42 height 8
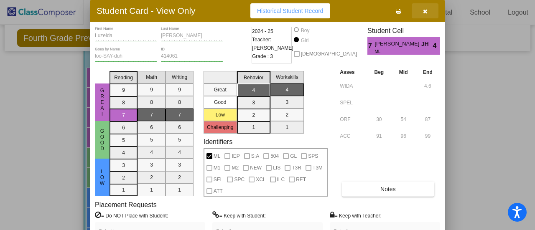
click at [425, 11] on icon "button" at bounding box center [425, 11] width 5 height 6
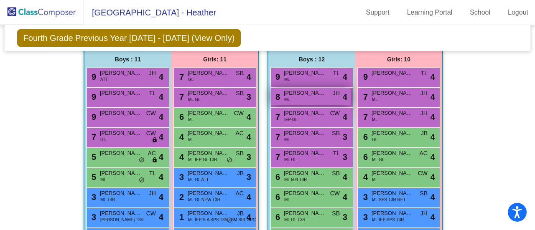
click at [308, 94] on span "[PERSON_NAME]" at bounding box center [305, 93] width 42 height 8
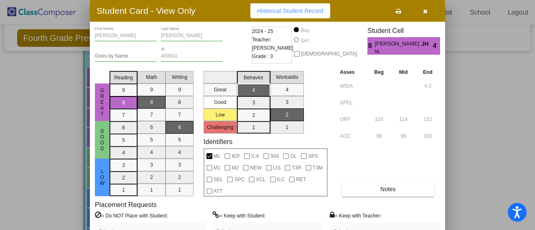
click at [419, 14] on button "button" at bounding box center [425, 10] width 27 height 15
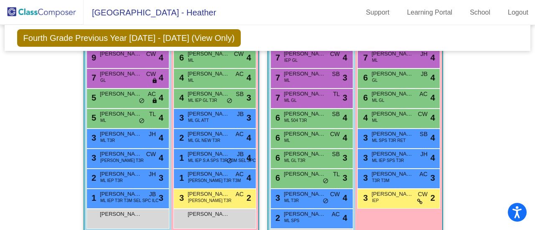
scroll to position [592, 0]
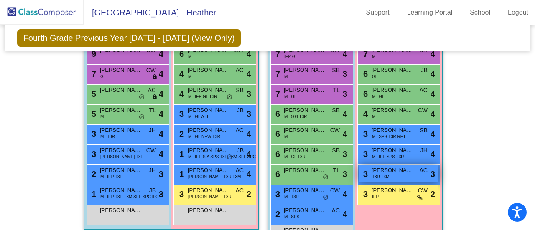
click at [397, 170] on span "[PERSON_NAME]" at bounding box center [393, 170] width 42 height 8
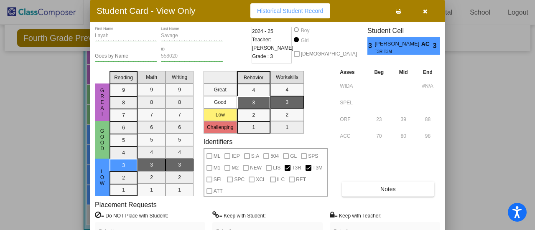
click at [428, 12] on button "button" at bounding box center [425, 10] width 27 height 15
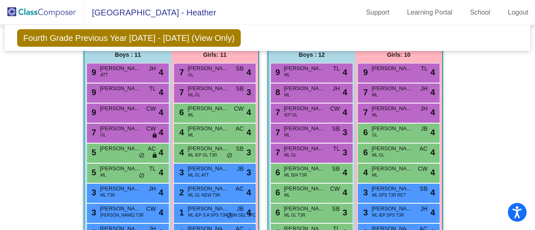
scroll to position [532, 0]
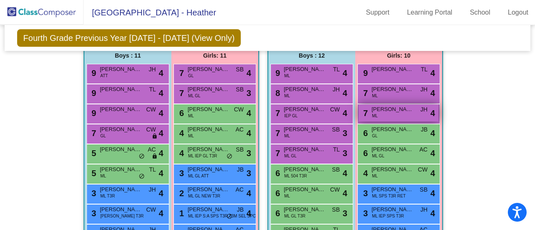
click at [395, 113] on div "7 [PERSON_NAME] JH lock do_not_disturb_alt 4" at bounding box center [399, 112] width 80 height 17
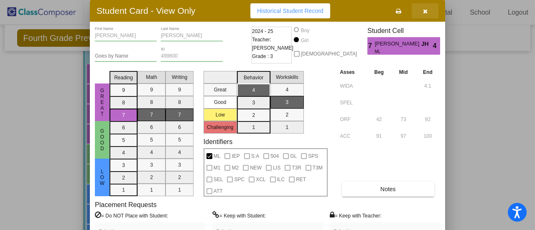
click at [426, 10] on icon "button" at bounding box center [425, 11] width 5 height 6
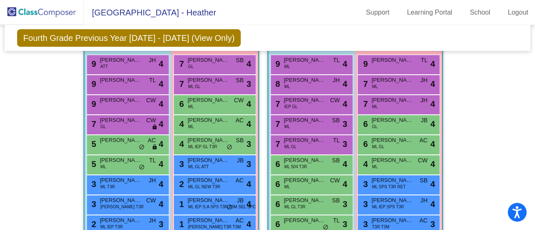
scroll to position [526, 0]
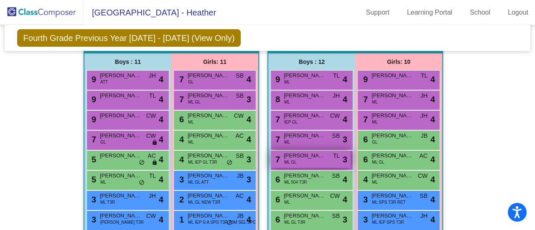
click at [313, 158] on div "7 [PERSON_NAME] GL TL lock do_not_disturb_alt 3" at bounding box center [311, 159] width 80 height 17
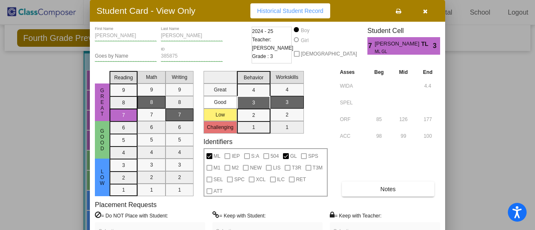
click at [428, 11] on button "button" at bounding box center [425, 10] width 27 height 15
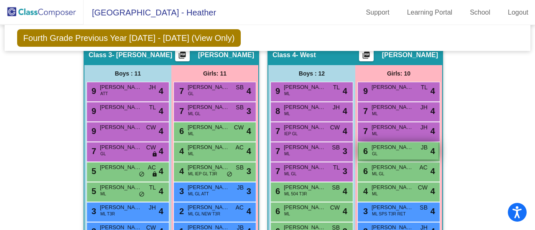
scroll to position [514, 0]
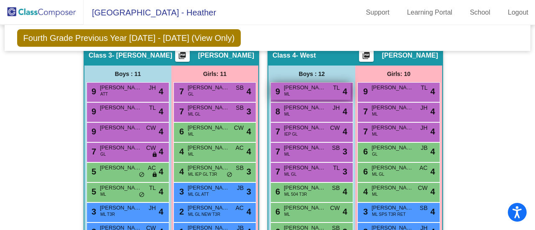
click at [293, 93] on div "9 [PERSON_NAME] TL lock do_not_disturb_alt 4" at bounding box center [311, 91] width 80 height 17
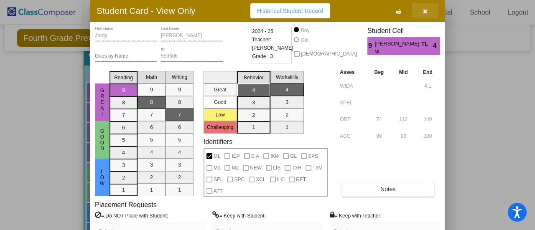
click at [423, 12] on icon "button" at bounding box center [425, 11] width 5 height 6
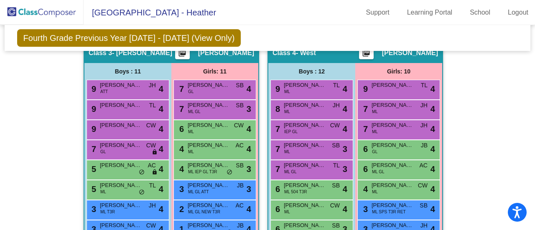
scroll to position [516, 0]
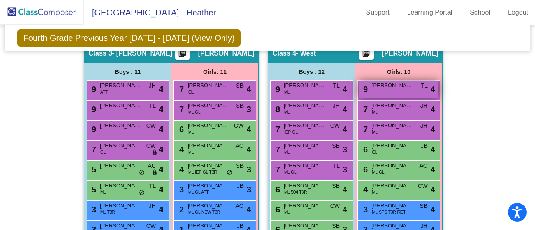
click at [397, 90] on div "9 [PERSON_NAME] lock do_not_disturb_alt 4" at bounding box center [399, 89] width 80 height 17
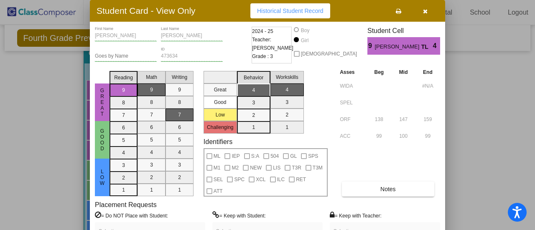
click at [426, 13] on icon "button" at bounding box center [425, 11] width 5 height 6
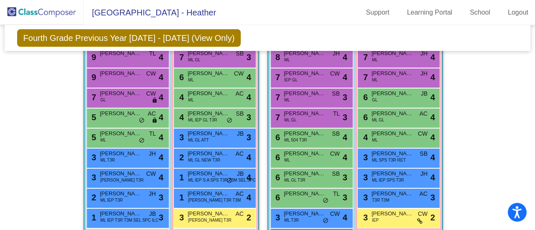
scroll to position [568, 0]
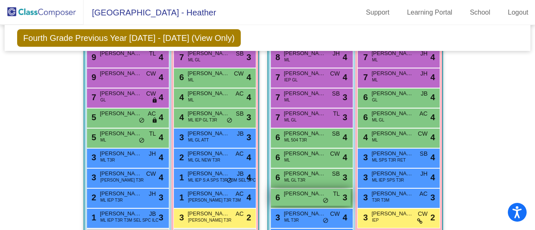
click at [303, 191] on span "[PERSON_NAME]'[PERSON_NAME]" at bounding box center [305, 194] width 42 height 8
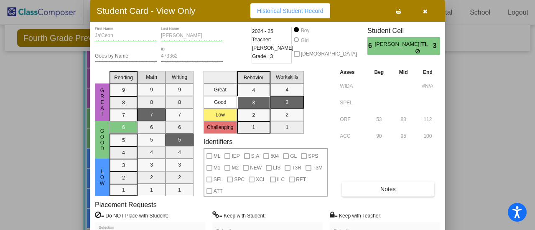
click at [424, 13] on icon "button" at bounding box center [425, 11] width 5 height 6
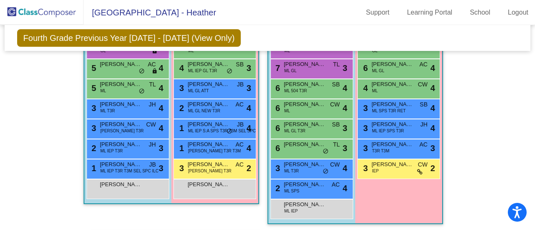
scroll to position [619, 0]
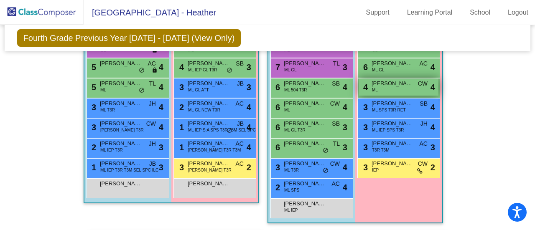
click at [397, 83] on span "[PERSON_NAME]" at bounding box center [393, 83] width 42 height 8
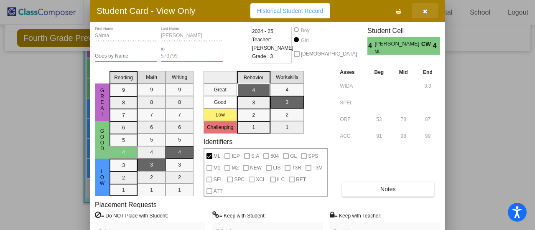
click at [426, 11] on icon "button" at bounding box center [425, 11] width 5 height 6
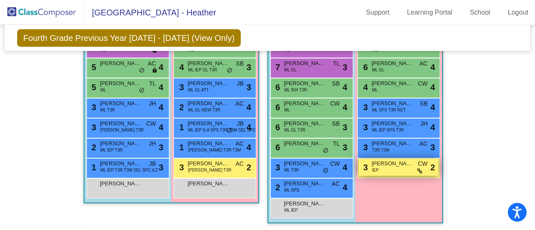
click at [385, 160] on span "[PERSON_NAME]" at bounding box center [393, 164] width 42 height 8
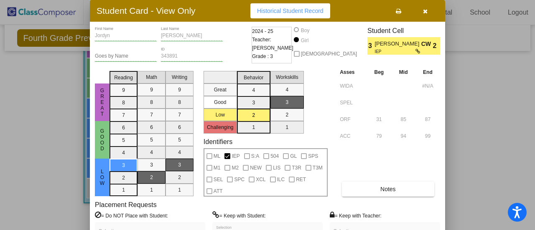
click at [423, 11] on icon "button" at bounding box center [425, 11] width 5 height 6
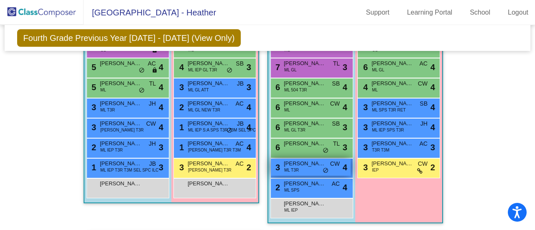
click at [305, 169] on div "3 [PERSON_NAME] [PERSON_NAME] T3R CW lock do_not_disturb_alt 4" at bounding box center [311, 167] width 80 height 17
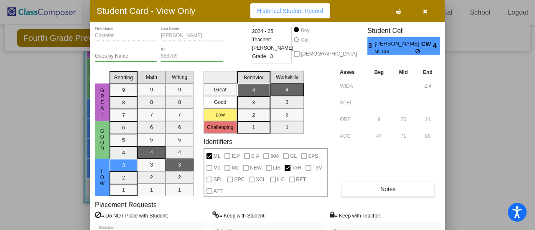
click at [426, 9] on icon "button" at bounding box center [425, 11] width 5 height 6
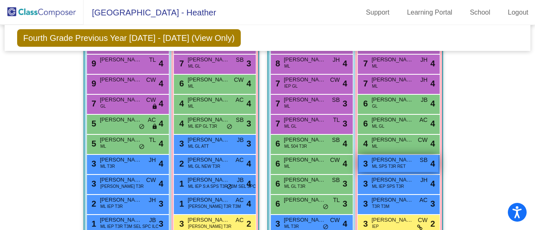
scroll to position [563, 0]
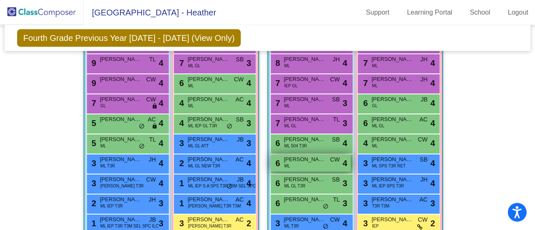
click at [303, 160] on span "[PERSON_NAME]" at bounding box center [305, 159] width 42 height 8
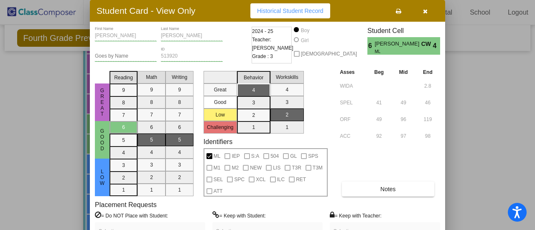
click at [425, 11] on icon "button" at bounding box center [425, 11] width 5 height 6
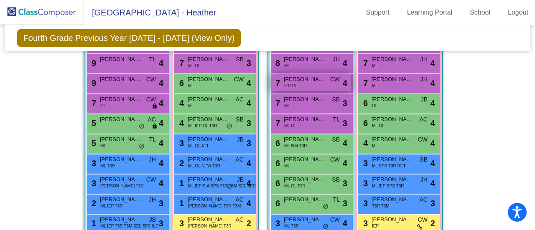
click at [306, 87] on div "7 [PERSON_NAME] IEP GL CW lock do_not_disturb_alt 4" at bounding box center [311, 82] width 80 height 17
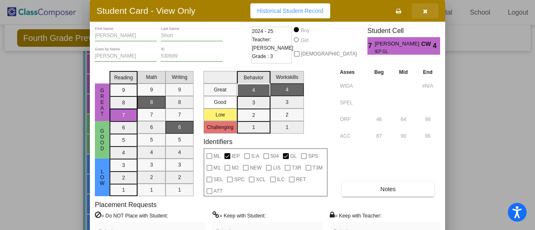
click at [423, 16] on button "button" at bounding box center [425, 10] width 27 height 15
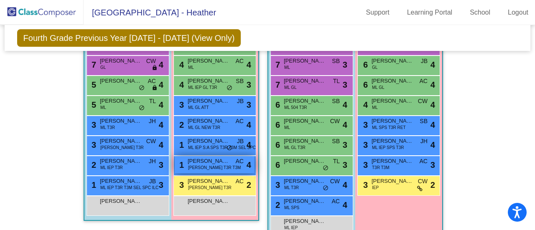
scroll to position [559, 0]
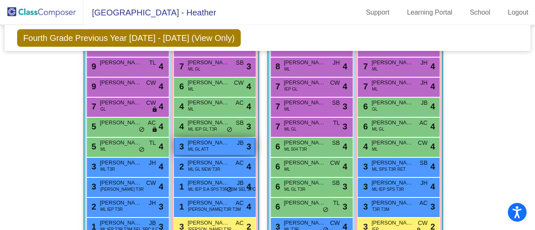
click at [225, 145] on div "3 [PERSON_NAME] [PERSON_NAME] GL ATT JB lock do_not_disturb_alt 3" at bounding box center [215, 146] width 80 height 17
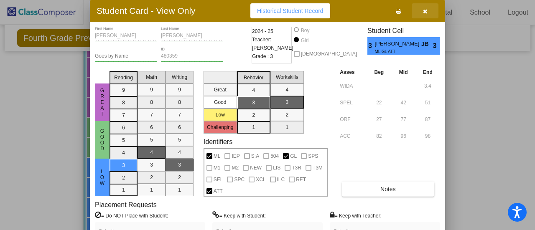
drag, startPoint x: 426, startPoint y: 10, endPoint x: 430, endPoint y: 13, distance: 4.5
click at [426, 10] on icon "button" at bounding box center [425, 11] width 5 height 6
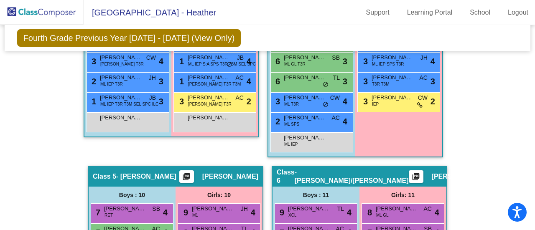
scroll to position [643, 0]
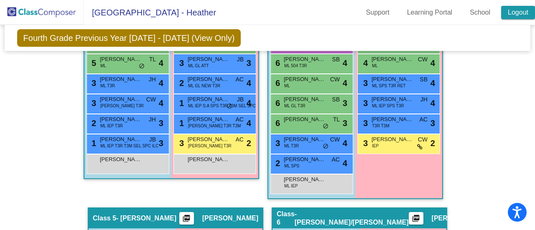
click at [513, 15] on link "Logout" at bounding box center [518, 12] width 34 height 13
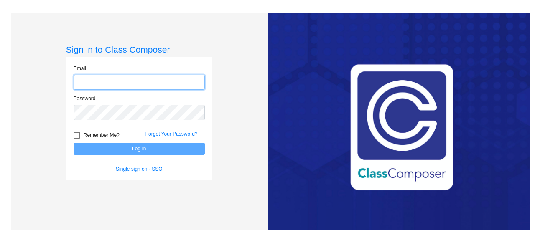
type input "[EMAIL_ADDRESS][PERSON_NAME][DOMAIN_NAME]"
